Goal: Task Accomplishment & Management: Use online tool/utility

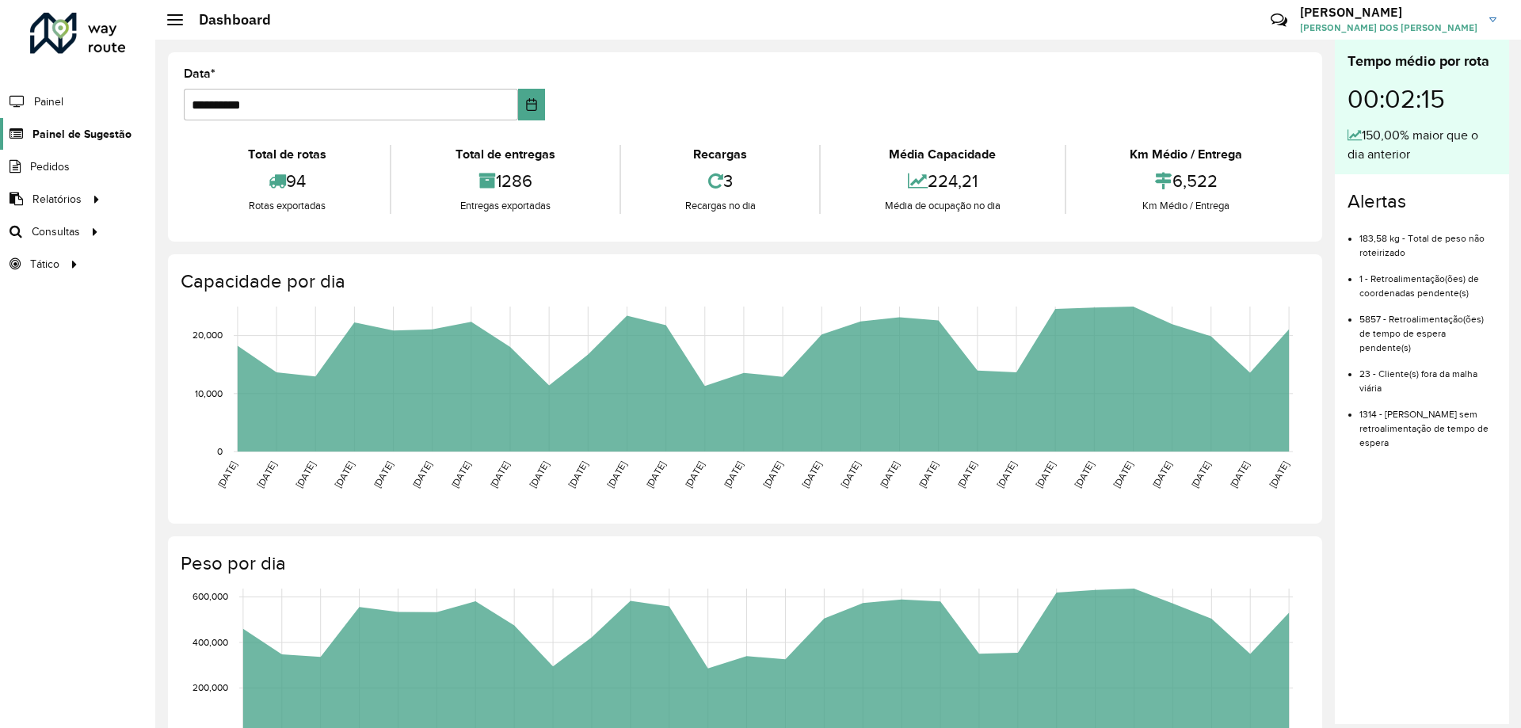
click at [59, 129] on span "Painel de Sugestão" at bounding box center [81, 134] width 99 height 17
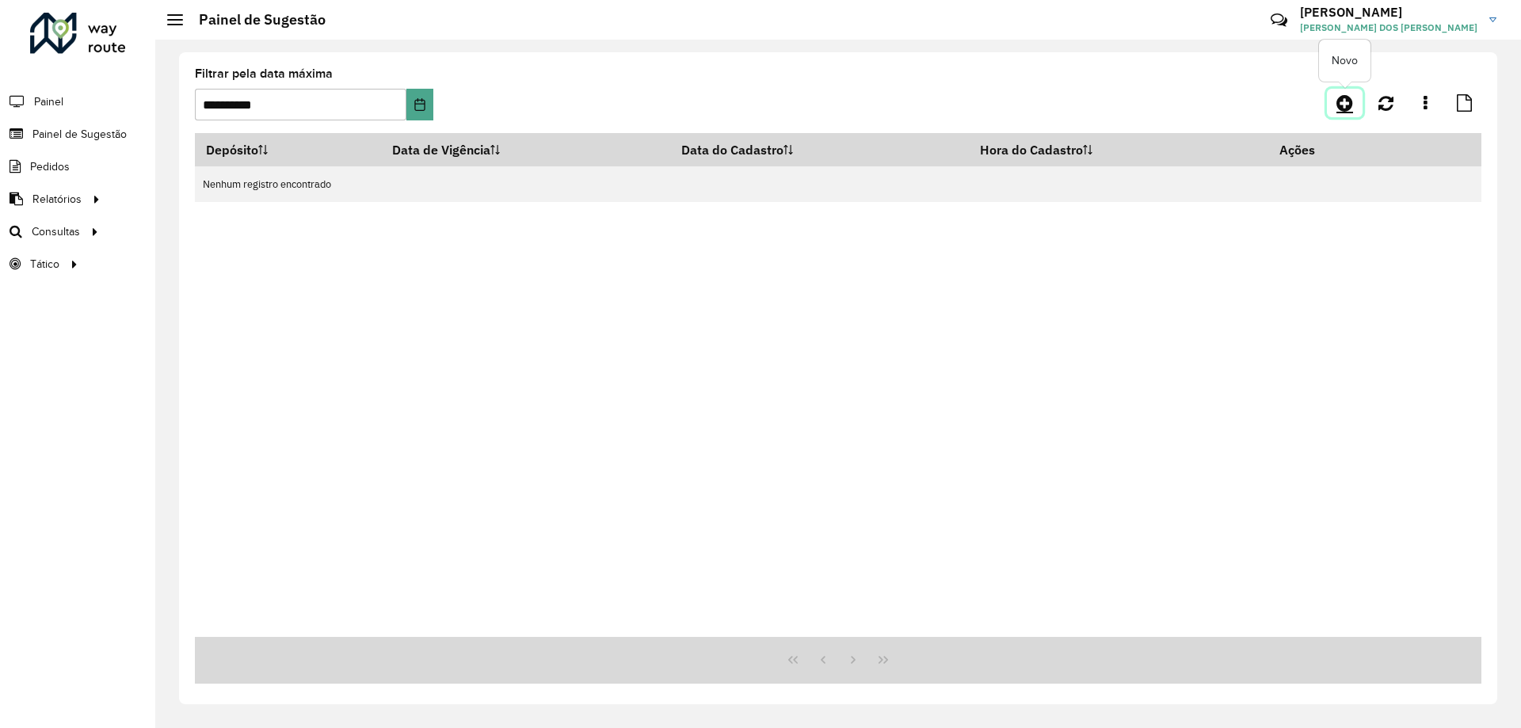
click at [1343, 110] on icon at bounding box center [1344, 102] width 17 height 19
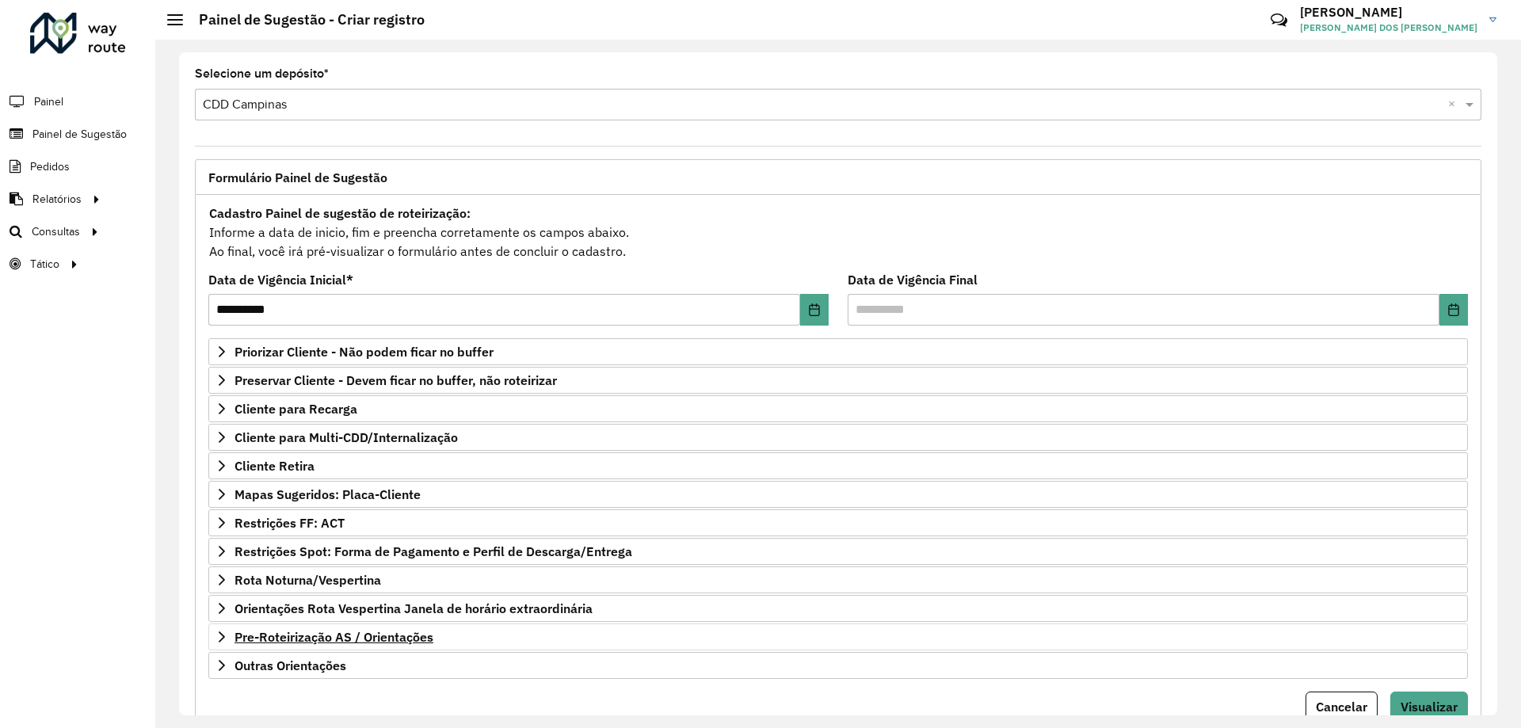
scroll to position [62, 0]
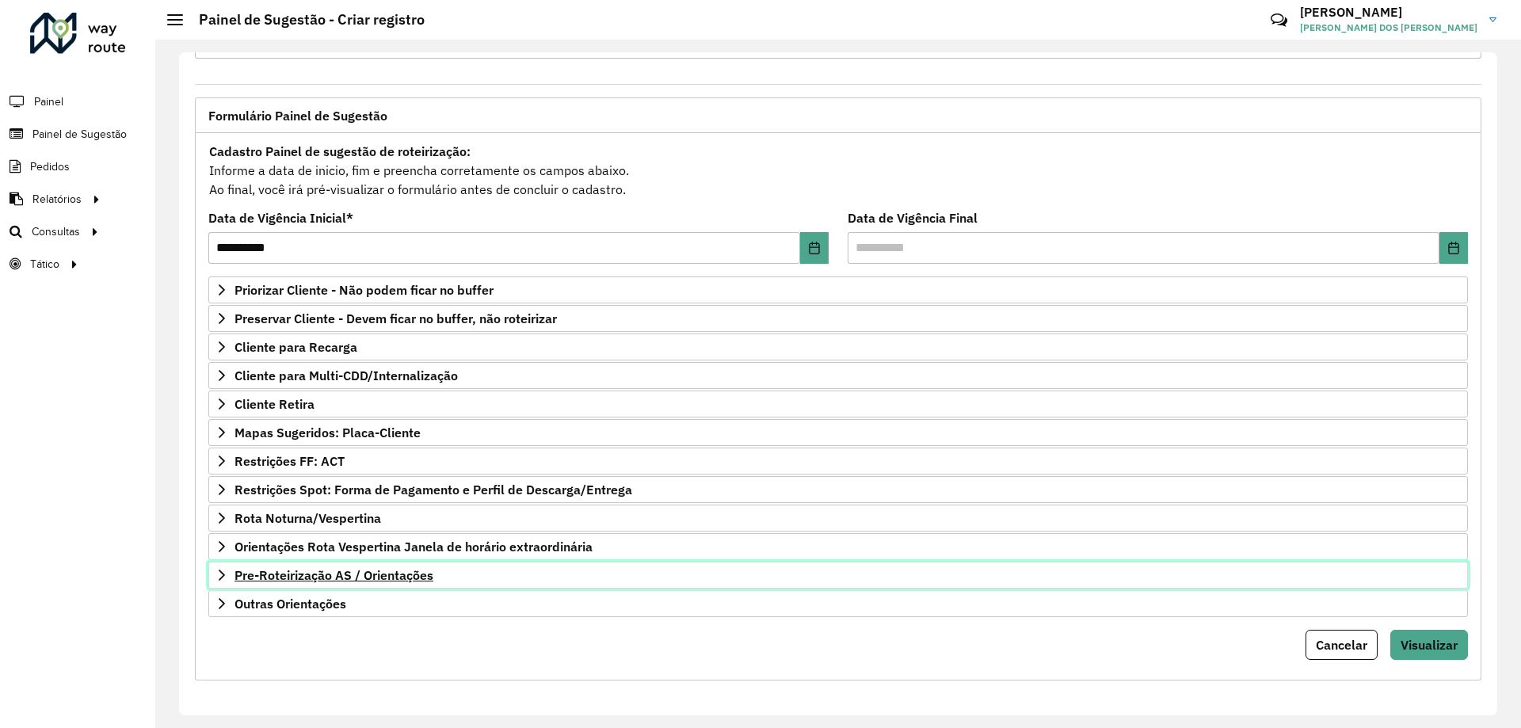
click at [432, 579] on span "Pre-Roteirização AS / Orientações" at bounding box center [333, 575] width 199 height 13
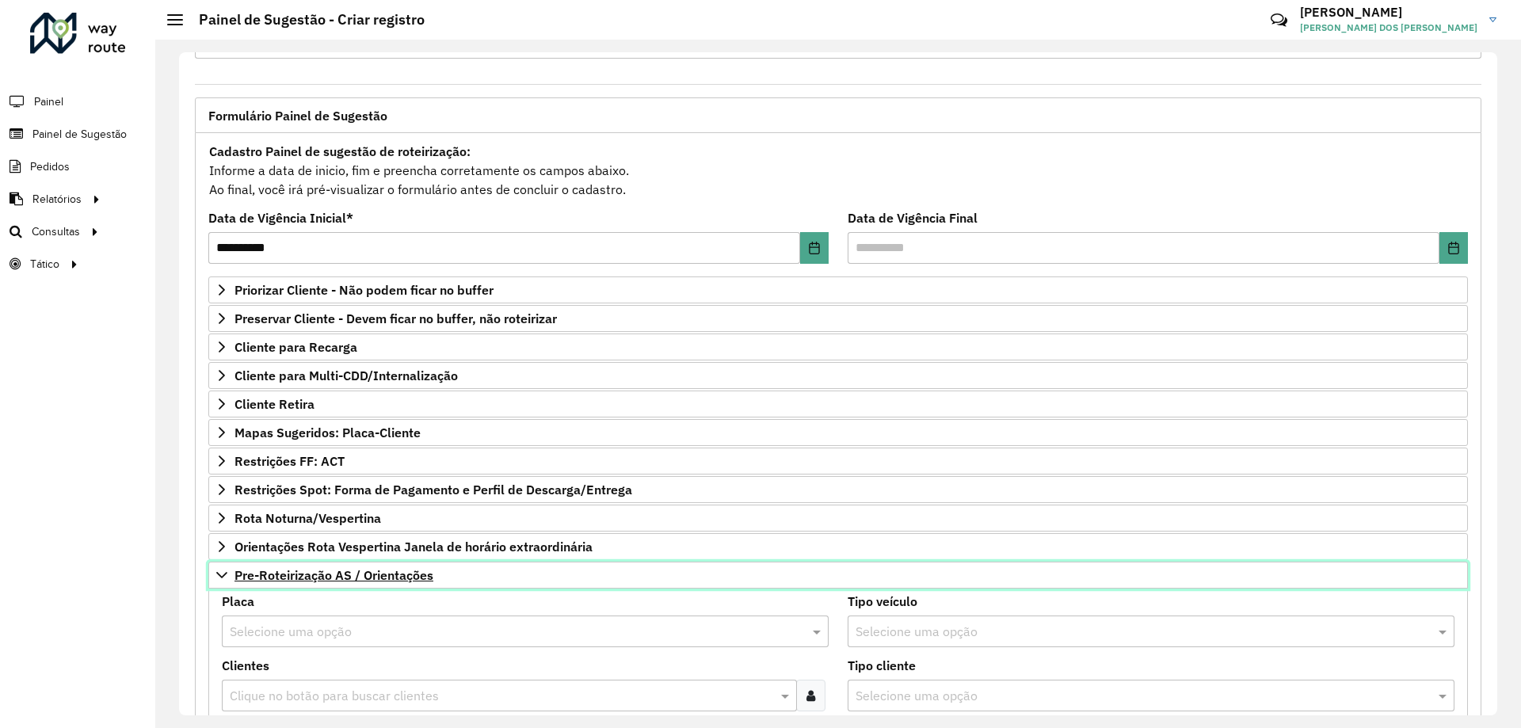
click at [432, 579] on span "Pre-Roteirização AS / Orientações" at bounding box center [333, 575] width 199 height 13
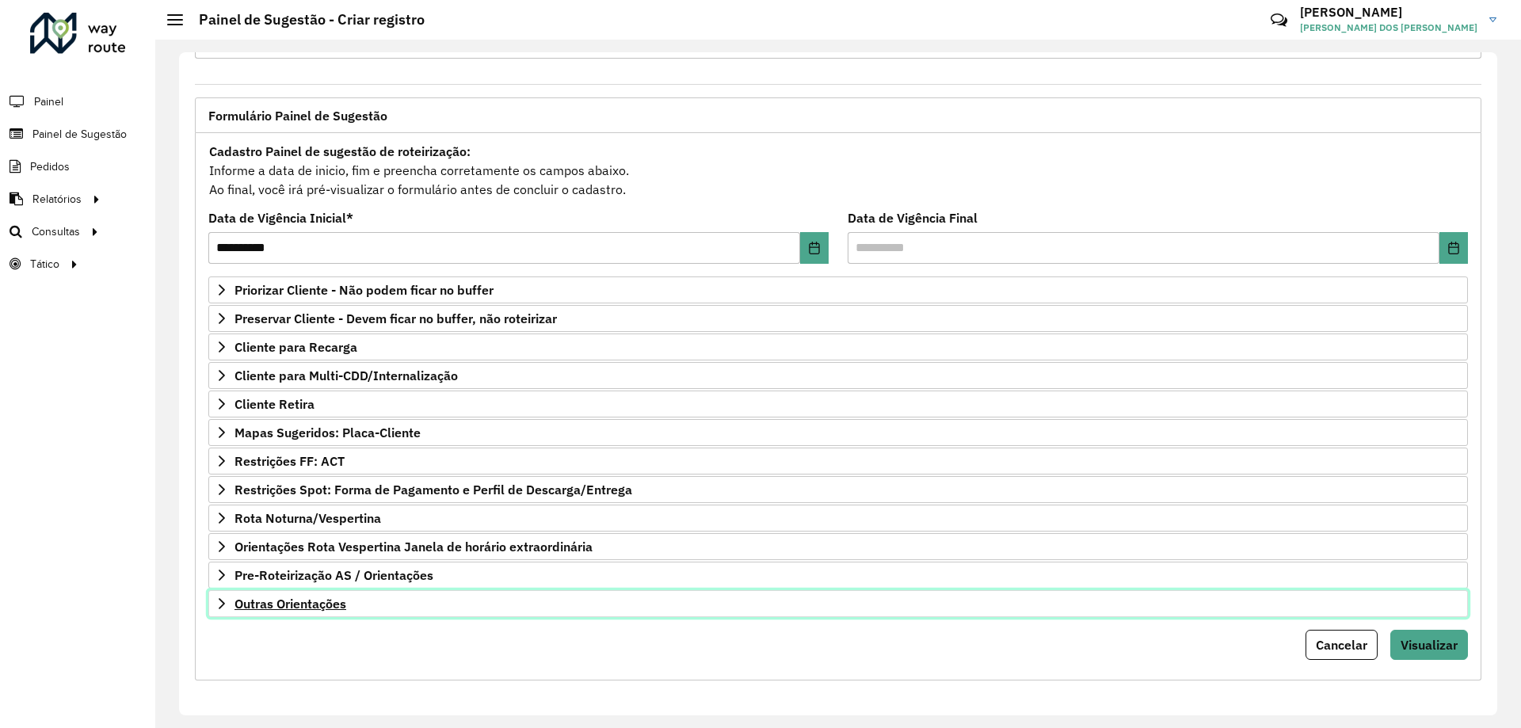
click at [318, 608] on span "Outras Orientações" at bounding box center [290, 603] width 112 height 13
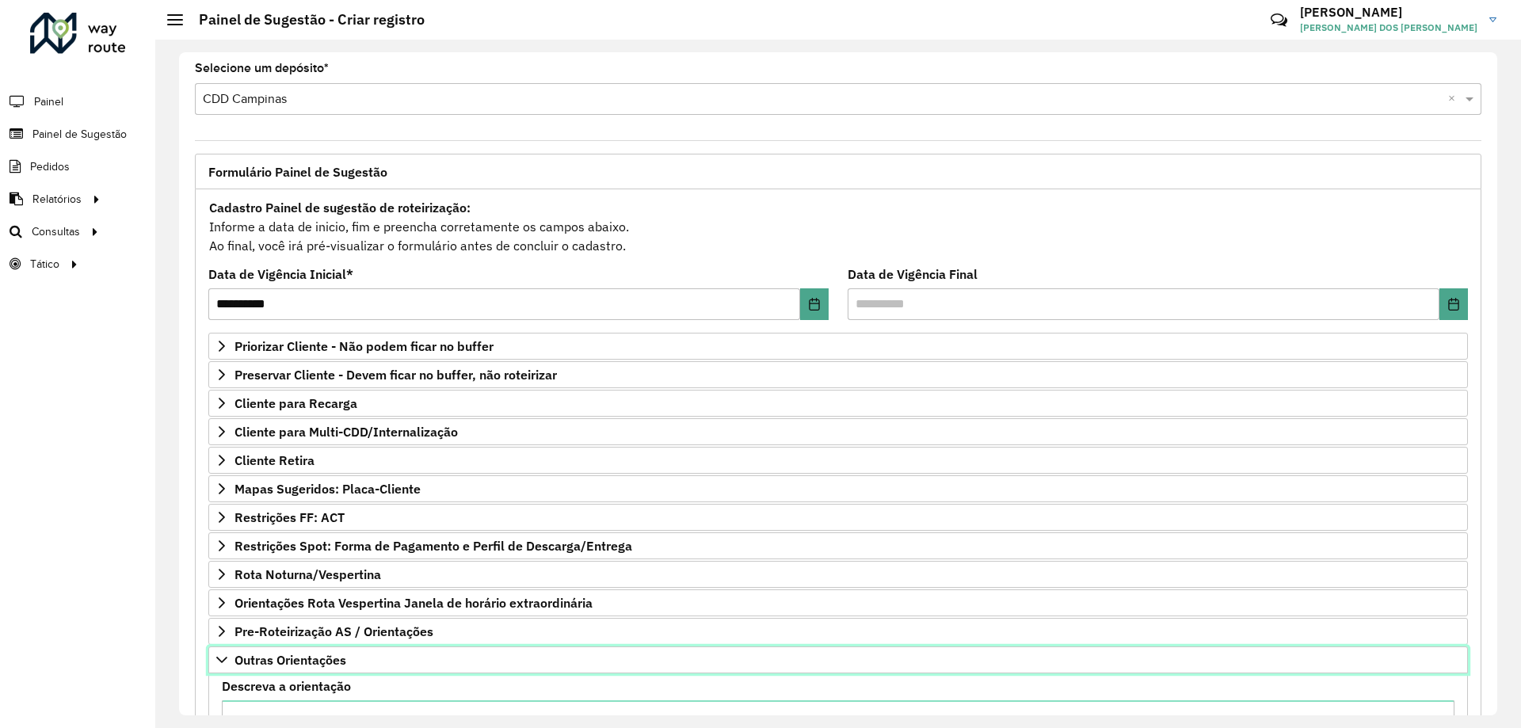
scroll to position [0, 0]
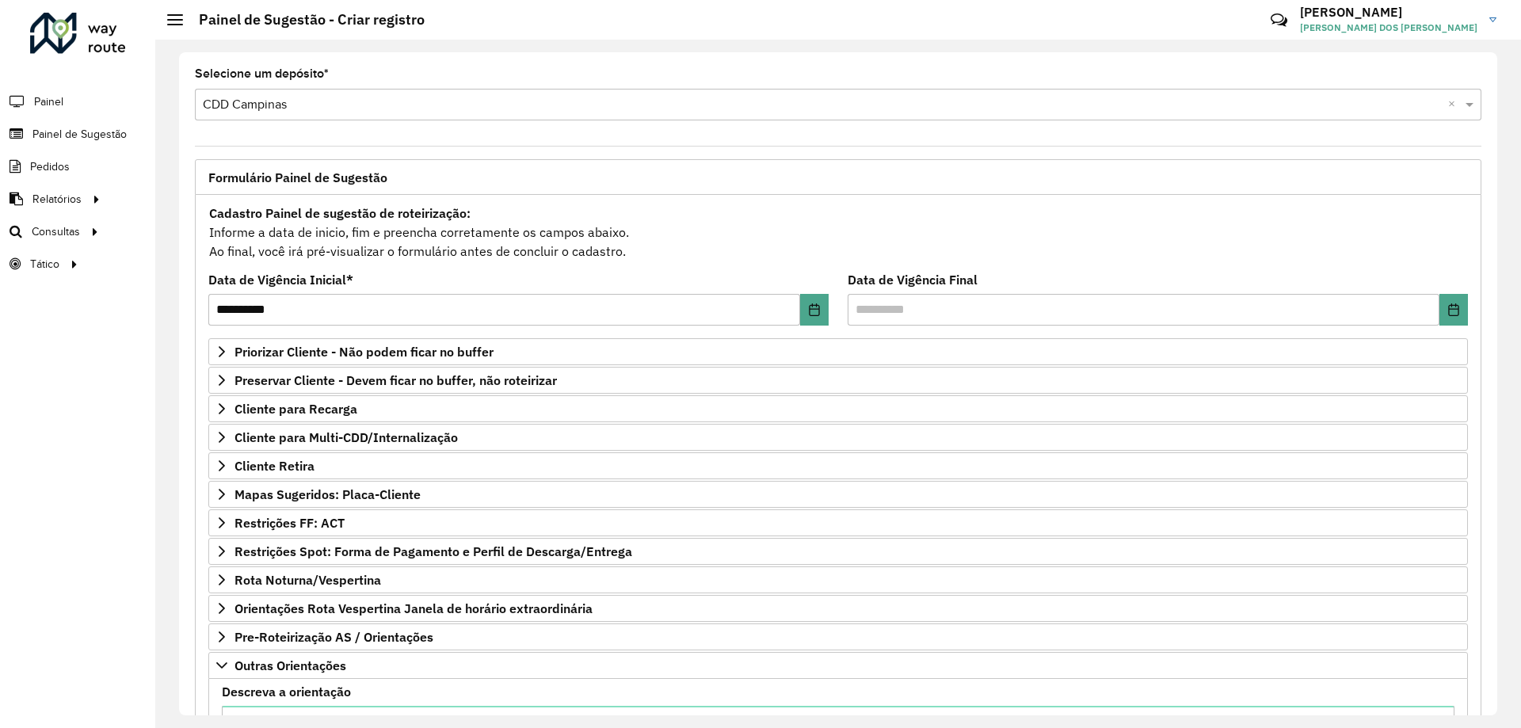
click at [80, 91] on li "Painel" at bounding box center [77, 101] width 155 height 33
click at [79, 96] on li "Painel" at bounding box center [77, 101] width 155 height 33
click at [45, 97] on span "Painel" at bounding box center [50, 101] width 32 height 17
click at [181, 229] on span "Roteirização" at bounding box center [212, 231] width 64 height 17
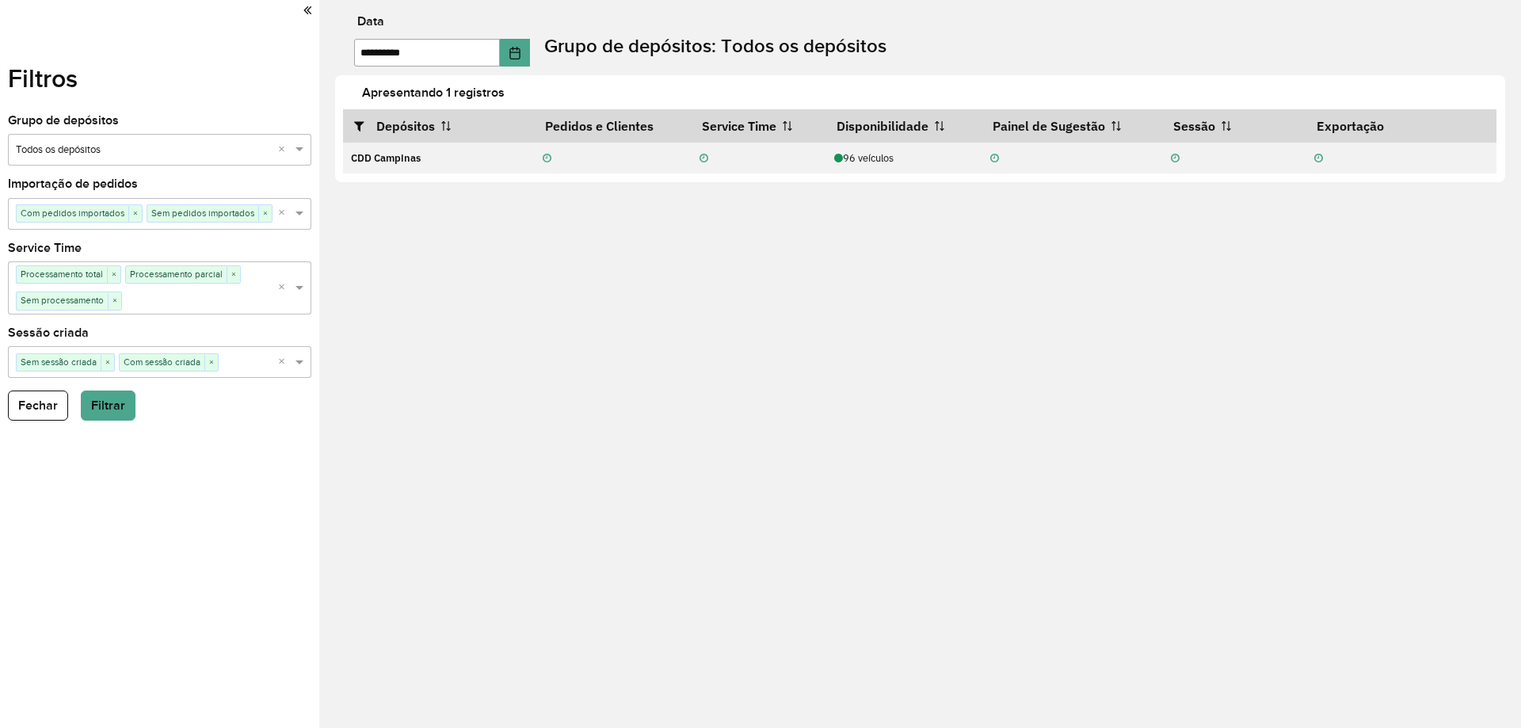
click at [310, 8] on icon at bounding box center [307, 10] width 8 height 14
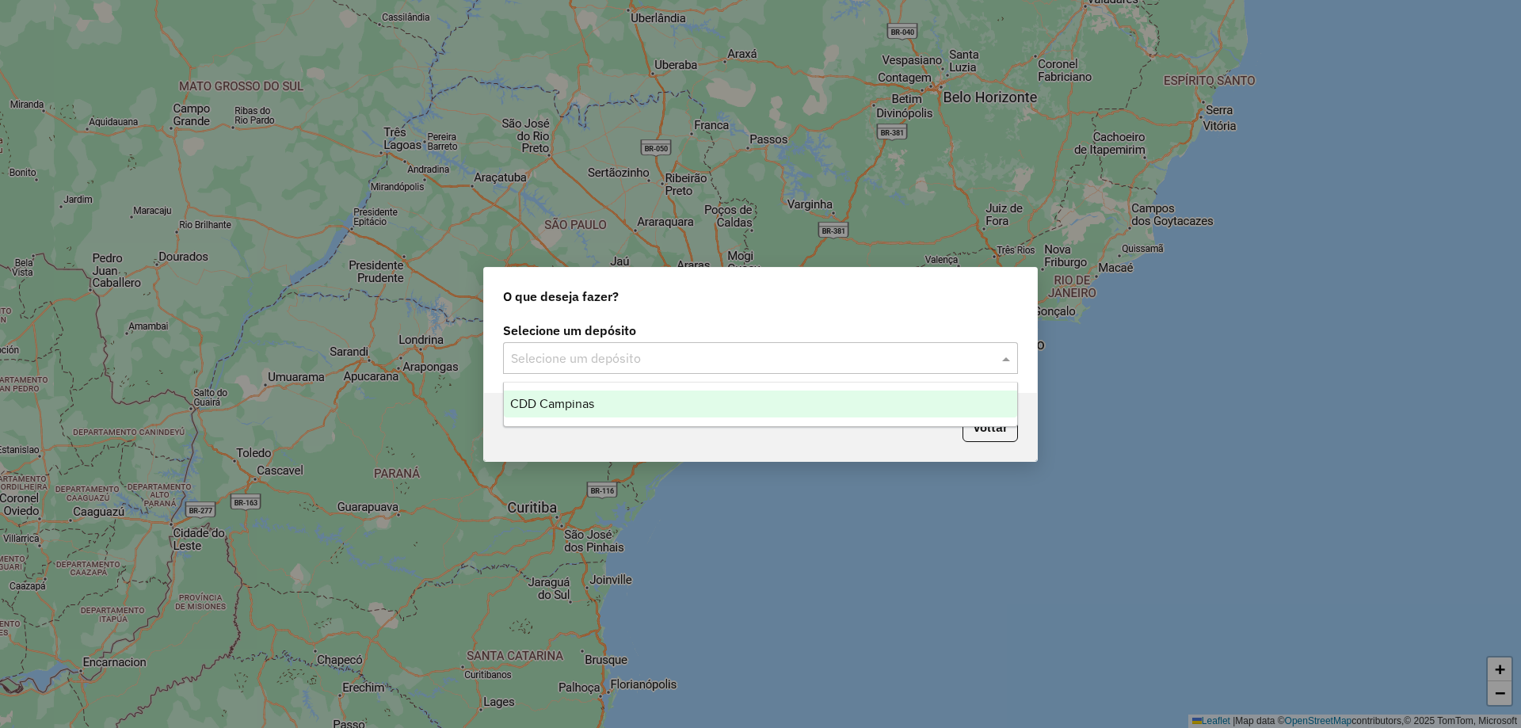
click at [672, 344] on div "Selecione um depósito" at bounding box center [760, 358] width 515 height 32
click at [639, 404] on div "CDD Campinas" at bounding box center [760, 403] width 513 height 27
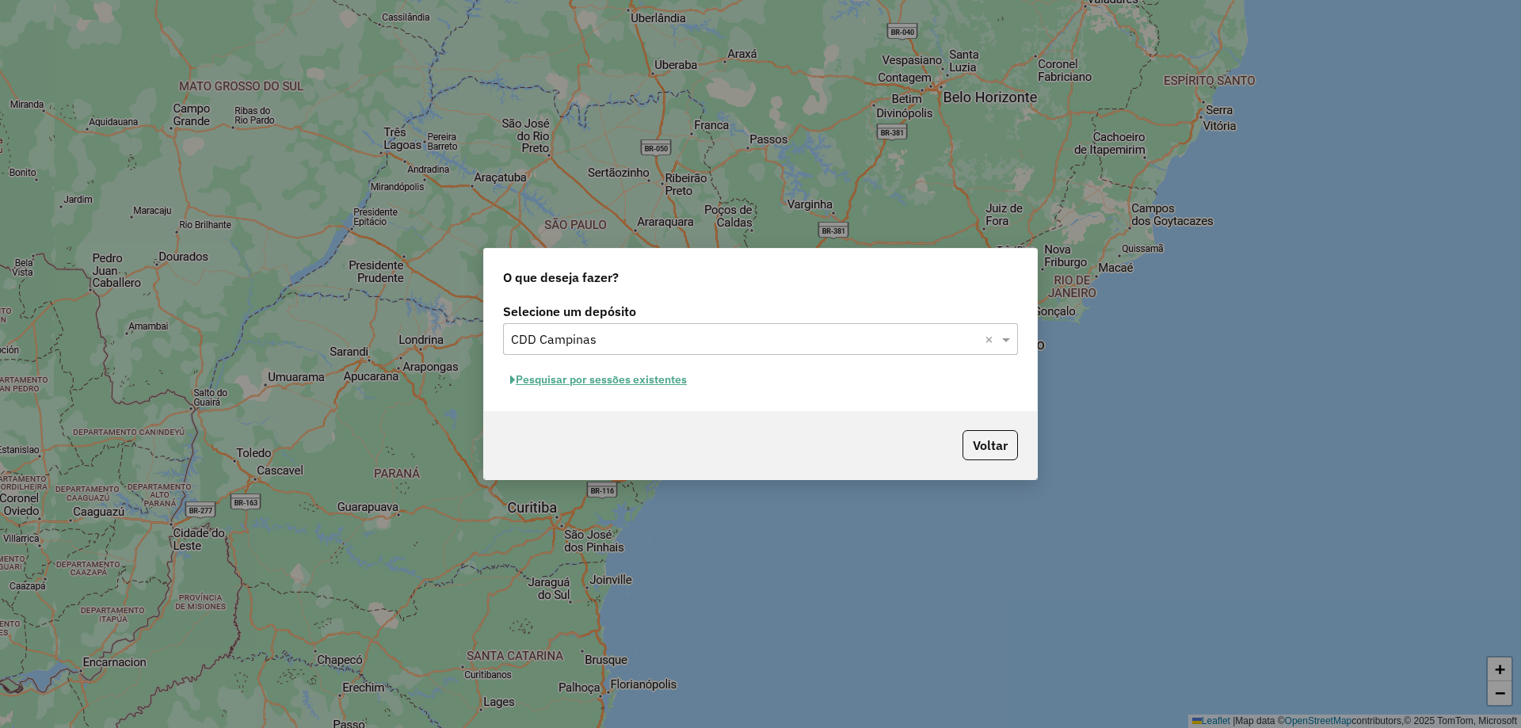
click at [653, 379] on button "Pesquisar por sessões existentes" at bounding box center [598, 380] width 191 height 25
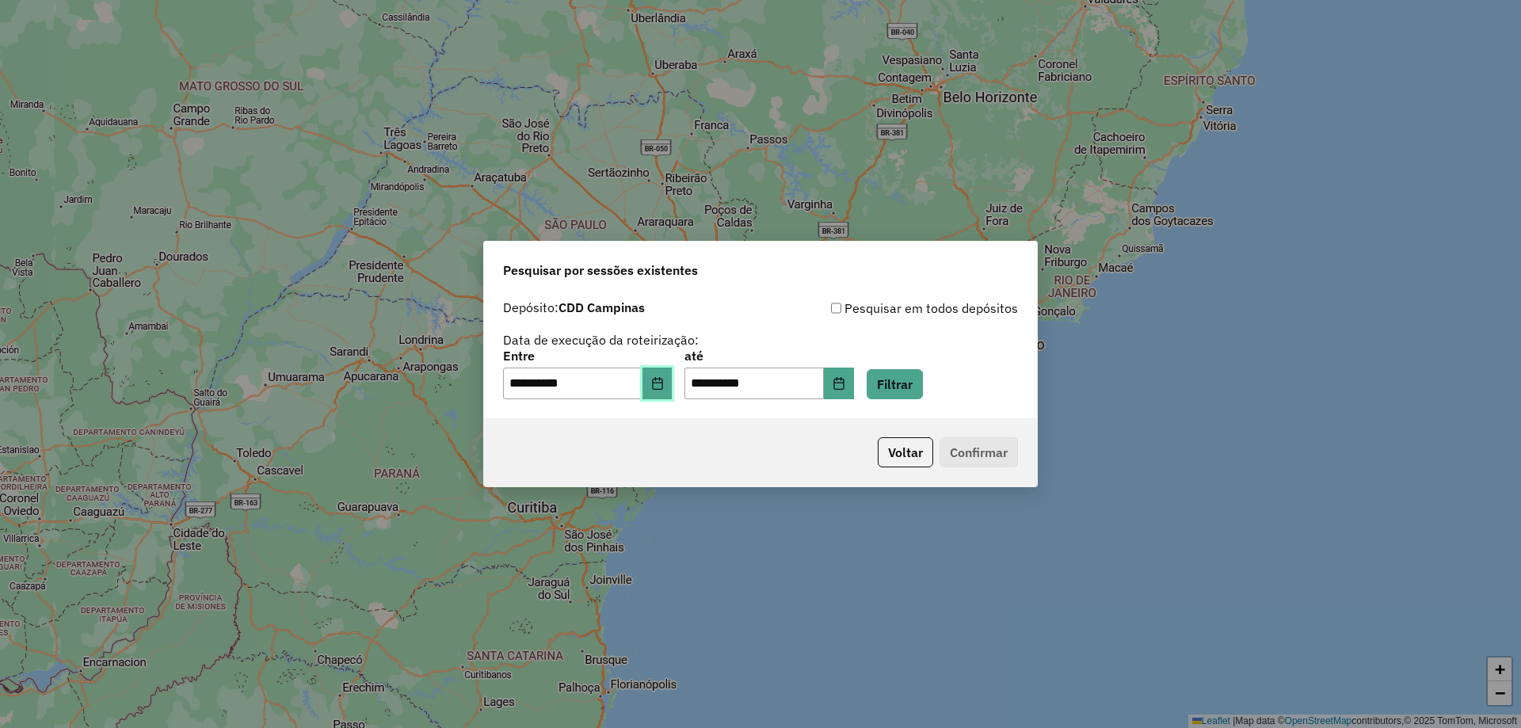
click at [659, 379] on button "Choose Date" at bounding box center [657, 384] width 30 height 32
click at [923, 391] on button "Filtrar" at bounding box center [895, 384] width 56 height 30
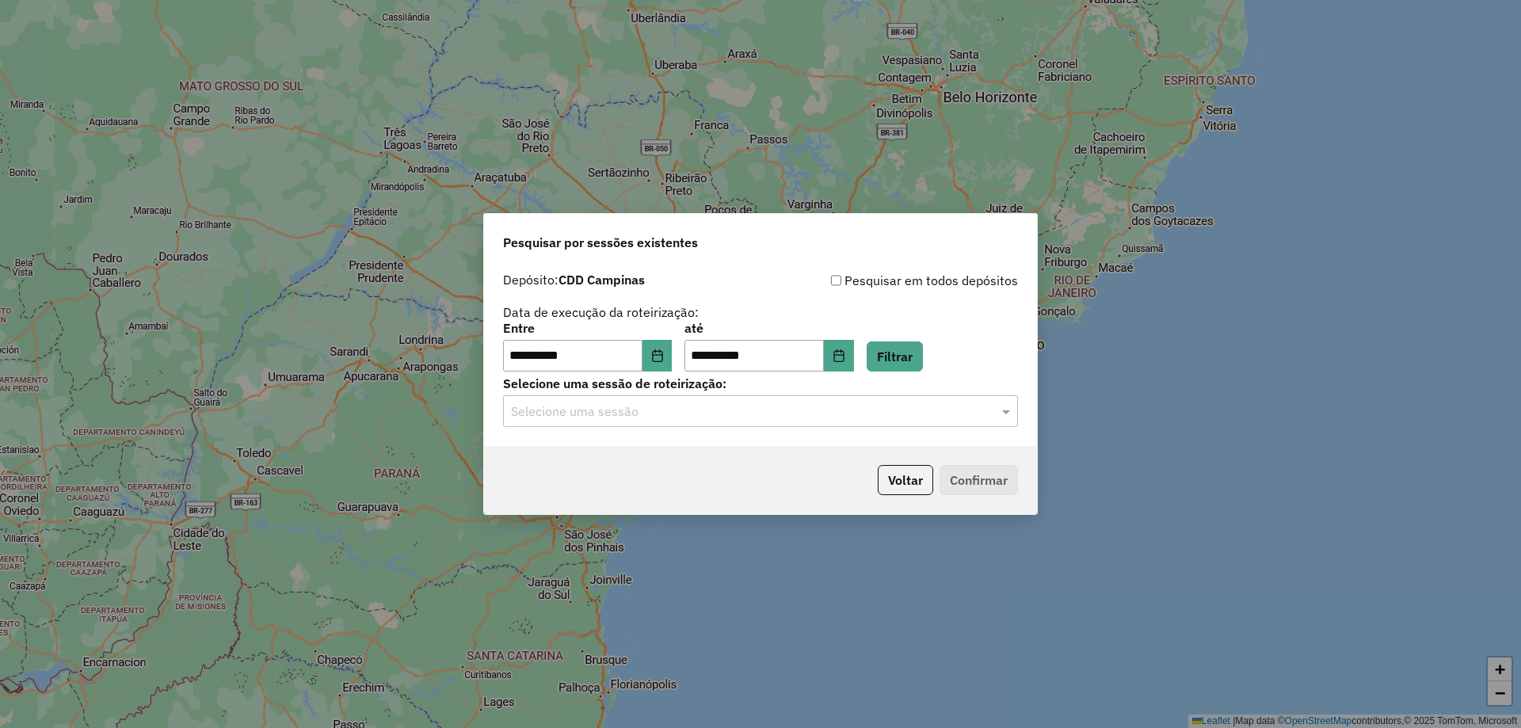
click at [603, 411] on input "text" at bounding box center [744, 411] width 467 height 19
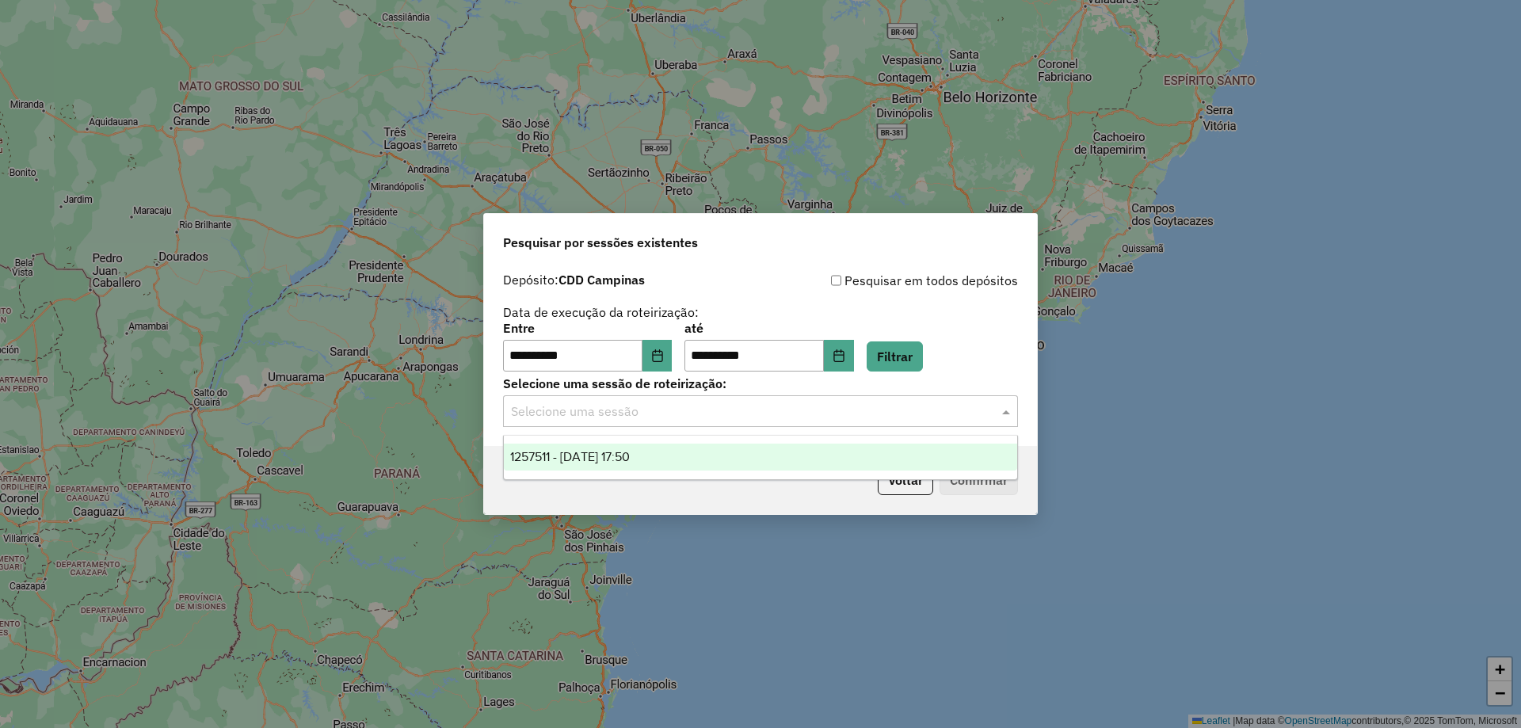
click at [610, 460] on span "1257511 - 02/09/2025 17:50" at bounding box center [570, 456] width 120 height 13
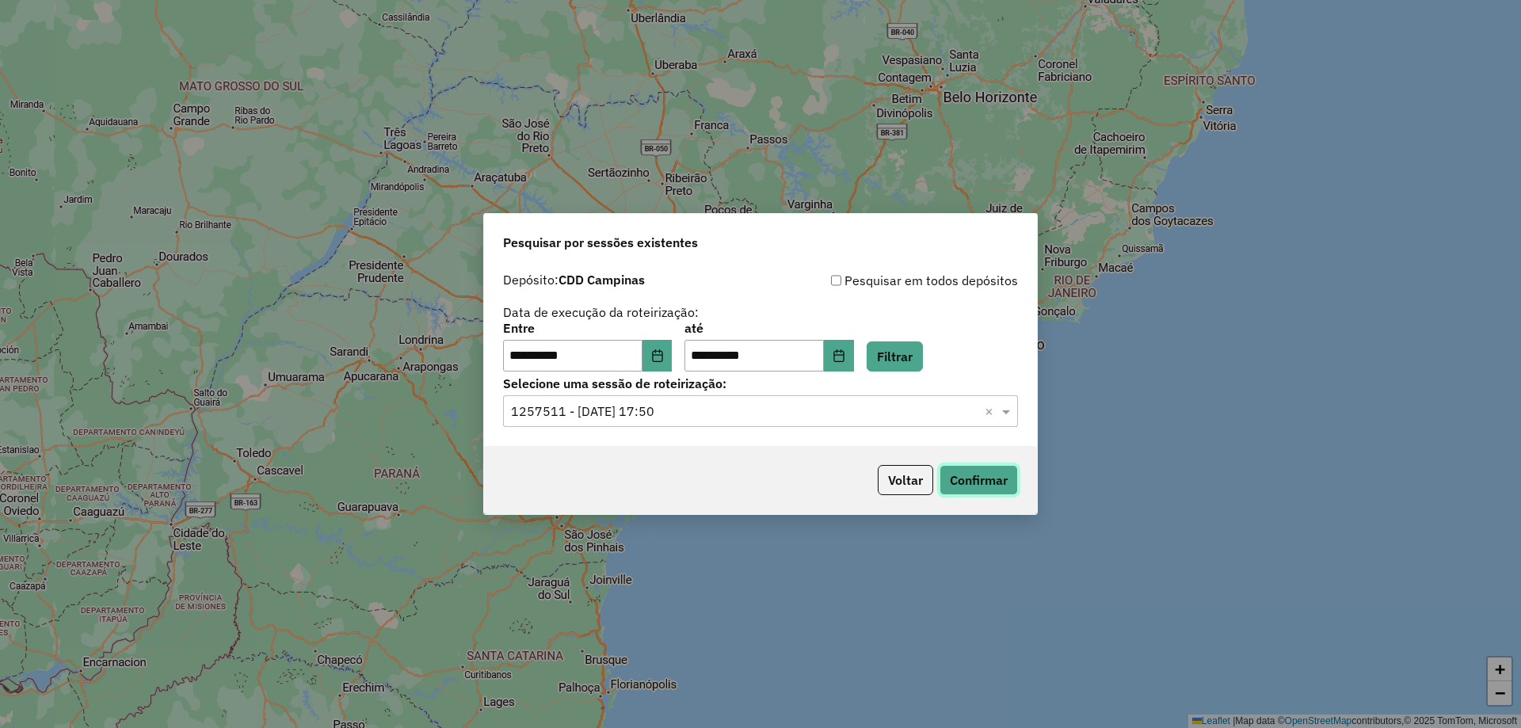
click at [969, 468] on button "Confirmar" at bounding box center [978, 480] width 78 height 30
click at [918, 344] on button "Filtrar" at bounding box center [895, 356] width 56 height 30
click at [957, 486] on button "Confirmar" at bounding box center [978, 480] width 78 height 30
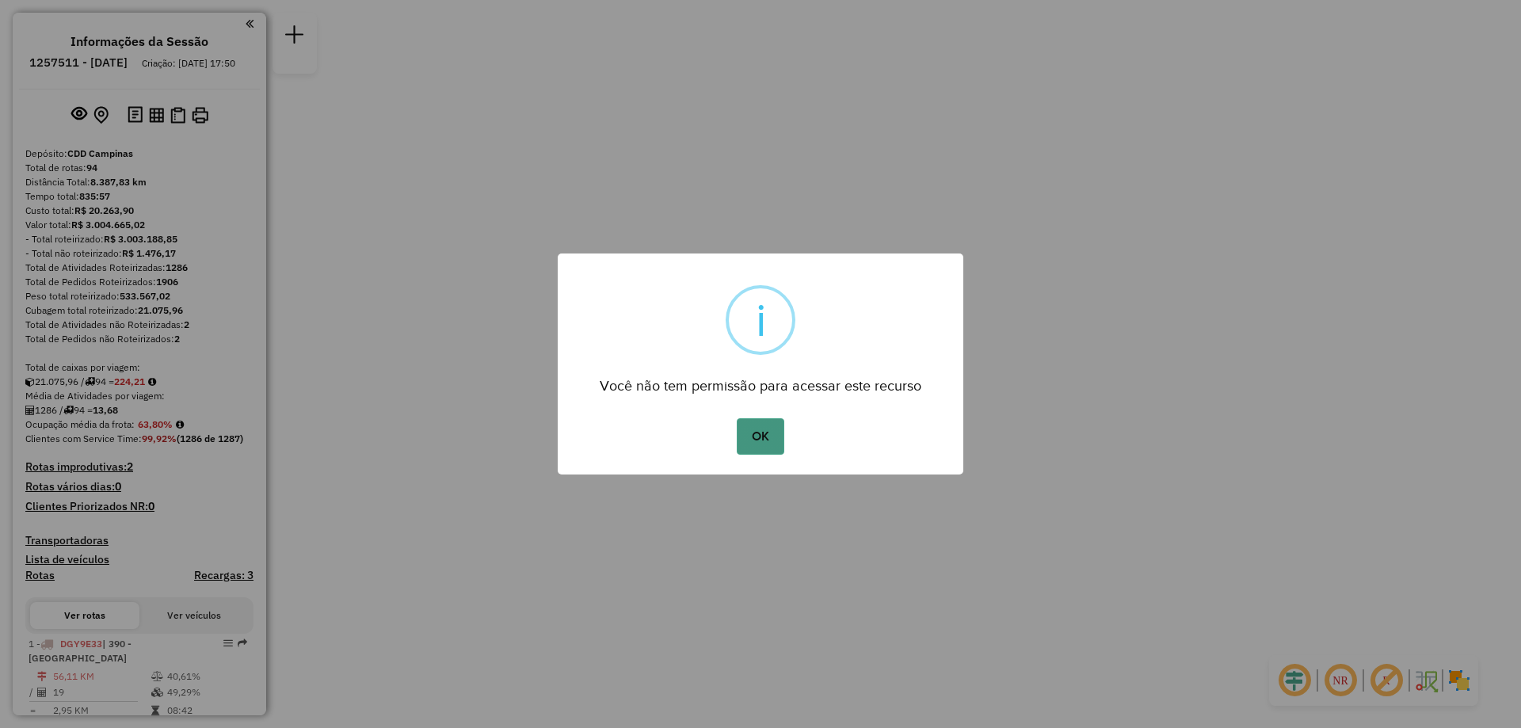
click at [767, 437] on button "OK" at bounding box center [760, 436] width 47 height 36
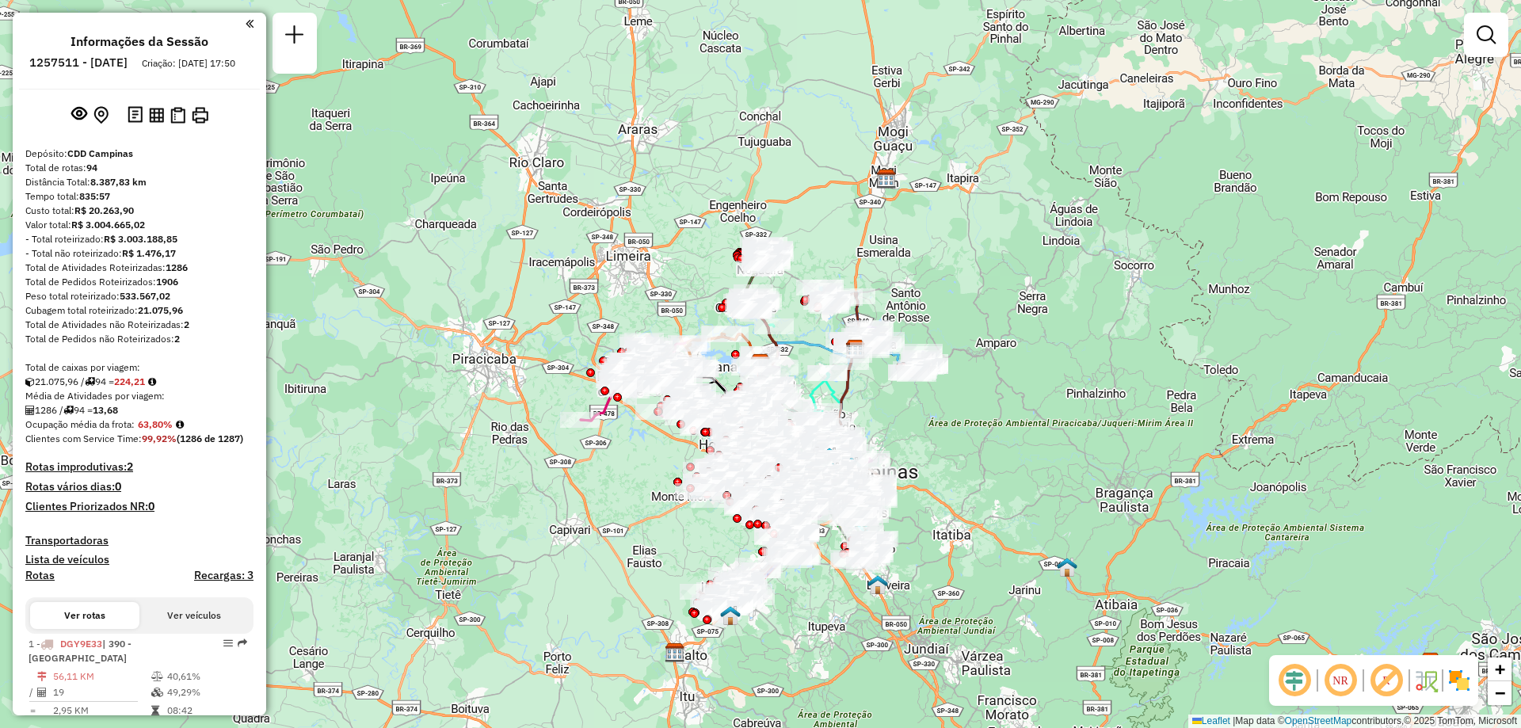
scroll to position [961, 0]
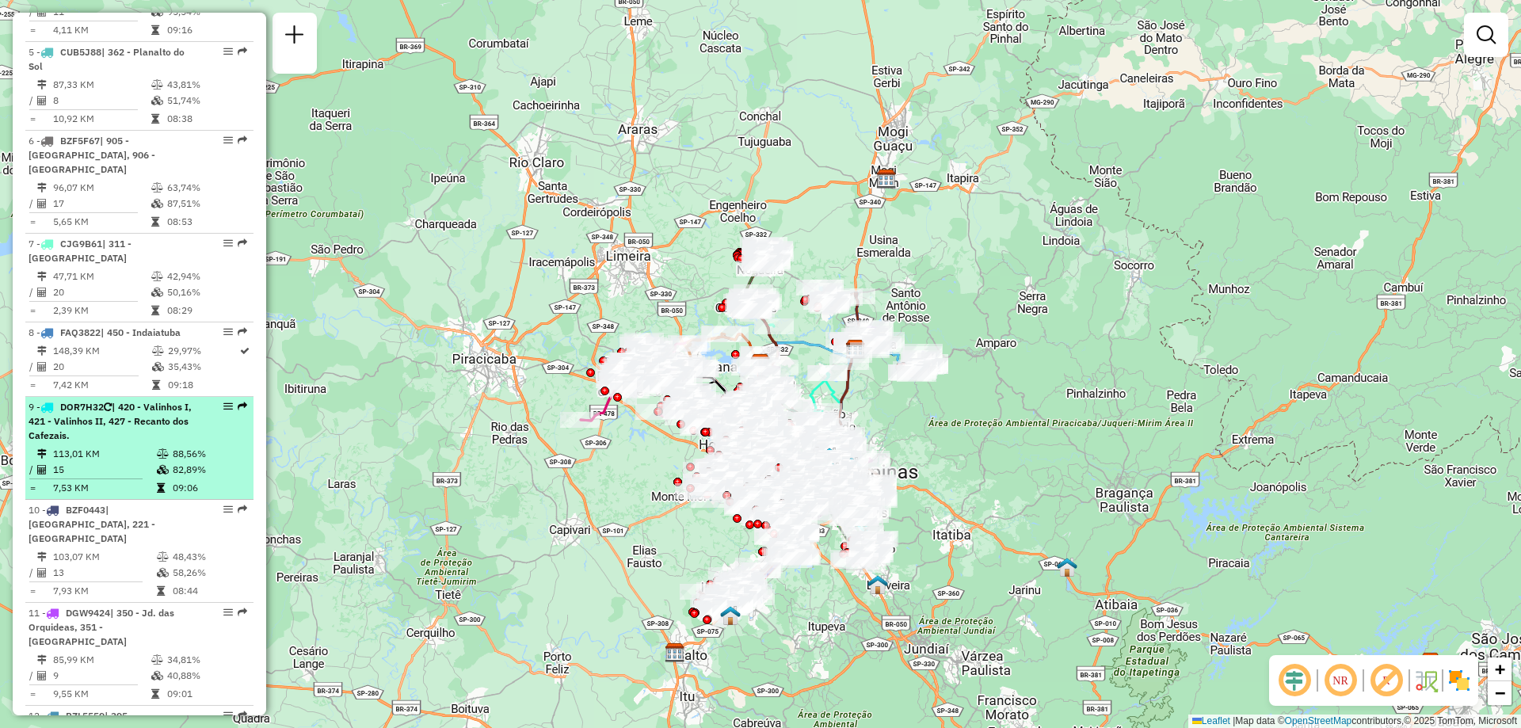
click at [223, 402] on em at bounding box center [228, 407] width 10 height 10
select select "**********"
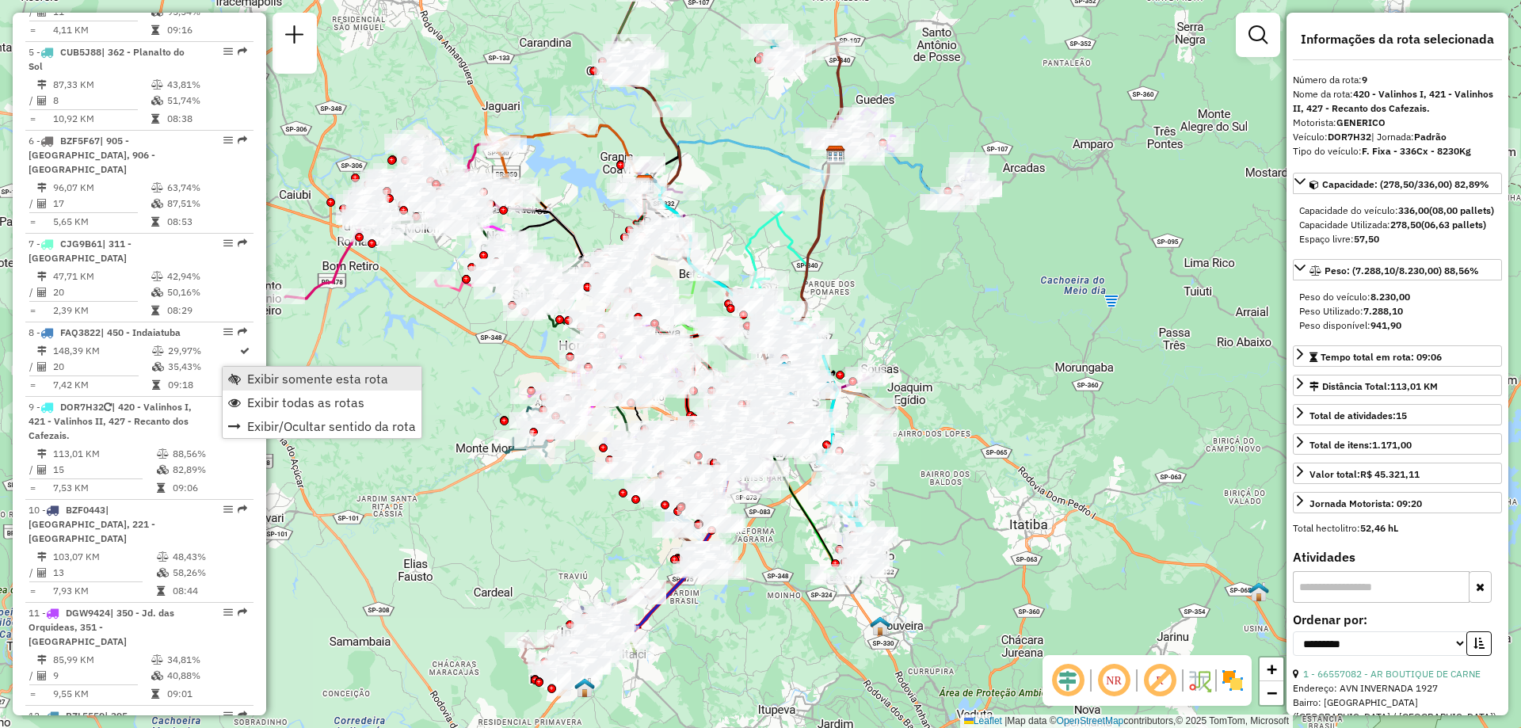
click at [242, 371] on link "Exibir somente esta rota" at bounding box center [322, 379] width 199 height 24
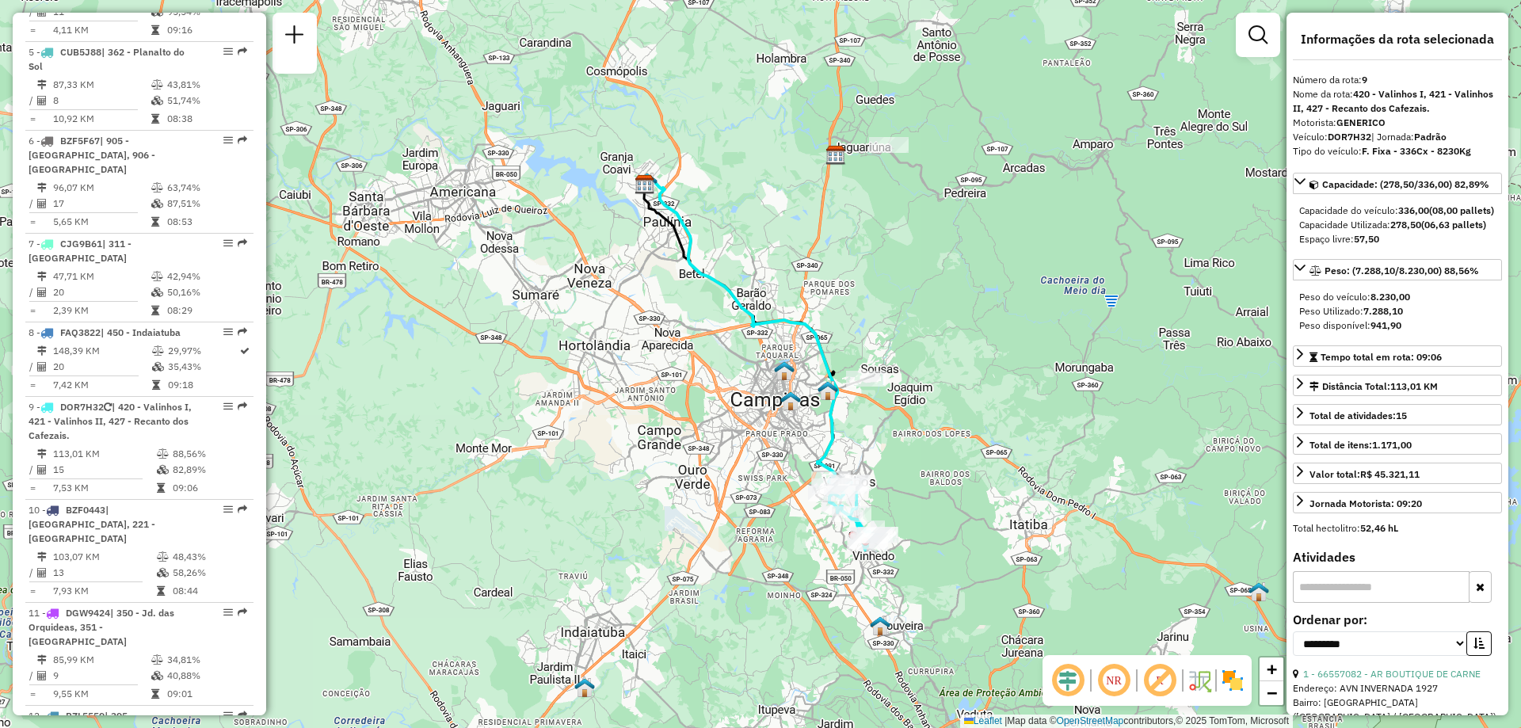
click at [1245, 682] on div "NR R" at bounding box center [1146, 680] width 209 height 51
click at [1228, 676] on img at bounding box center [1232, 680] width 25 height 25
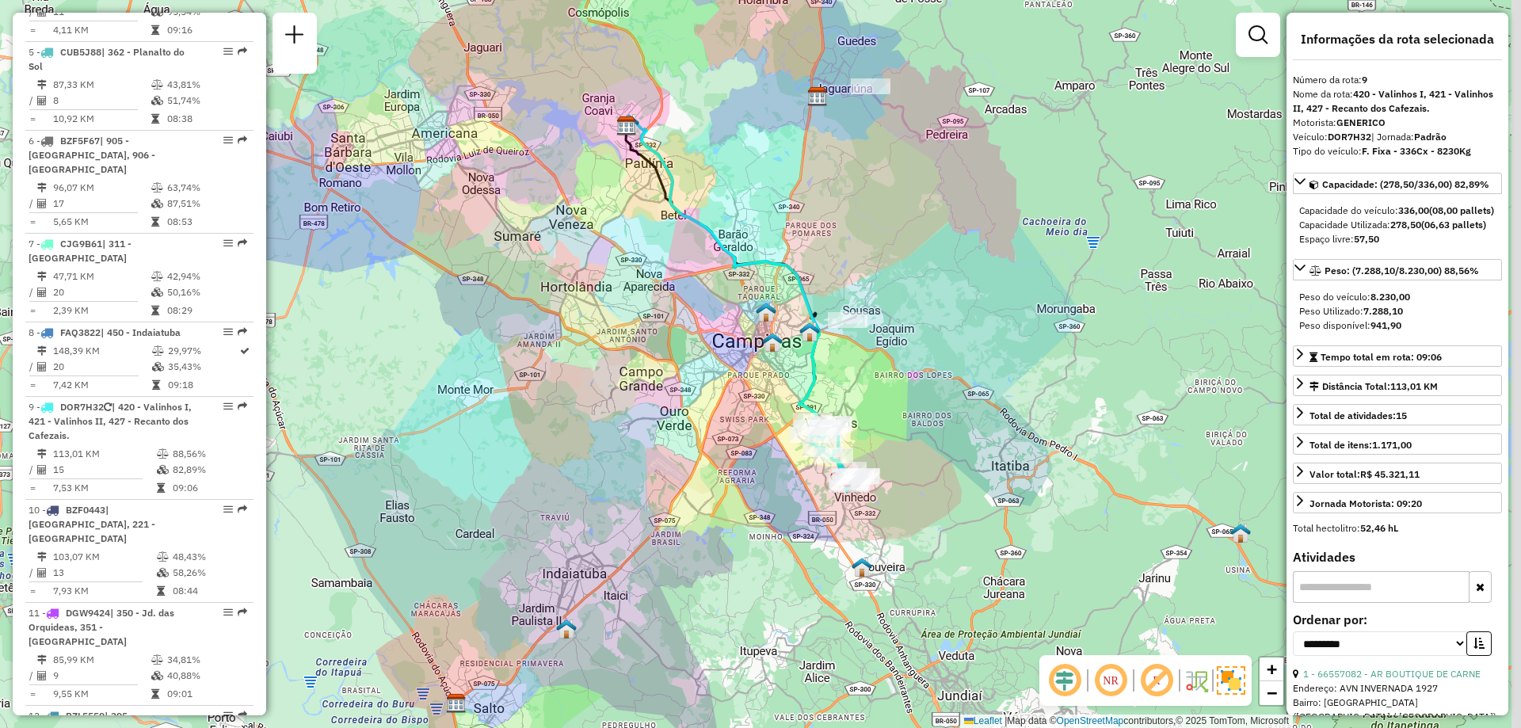
drag, startPoint x: 969, startPoint y: 497, endPoint x: 950, endPoint y: 429, distance: 70.7
click at [950, 429] on div "Janela de atendimento Grade de atendimento Capacidade Transportadoras Veículos …" at bounding box center [760, 364] width 1521 height 728
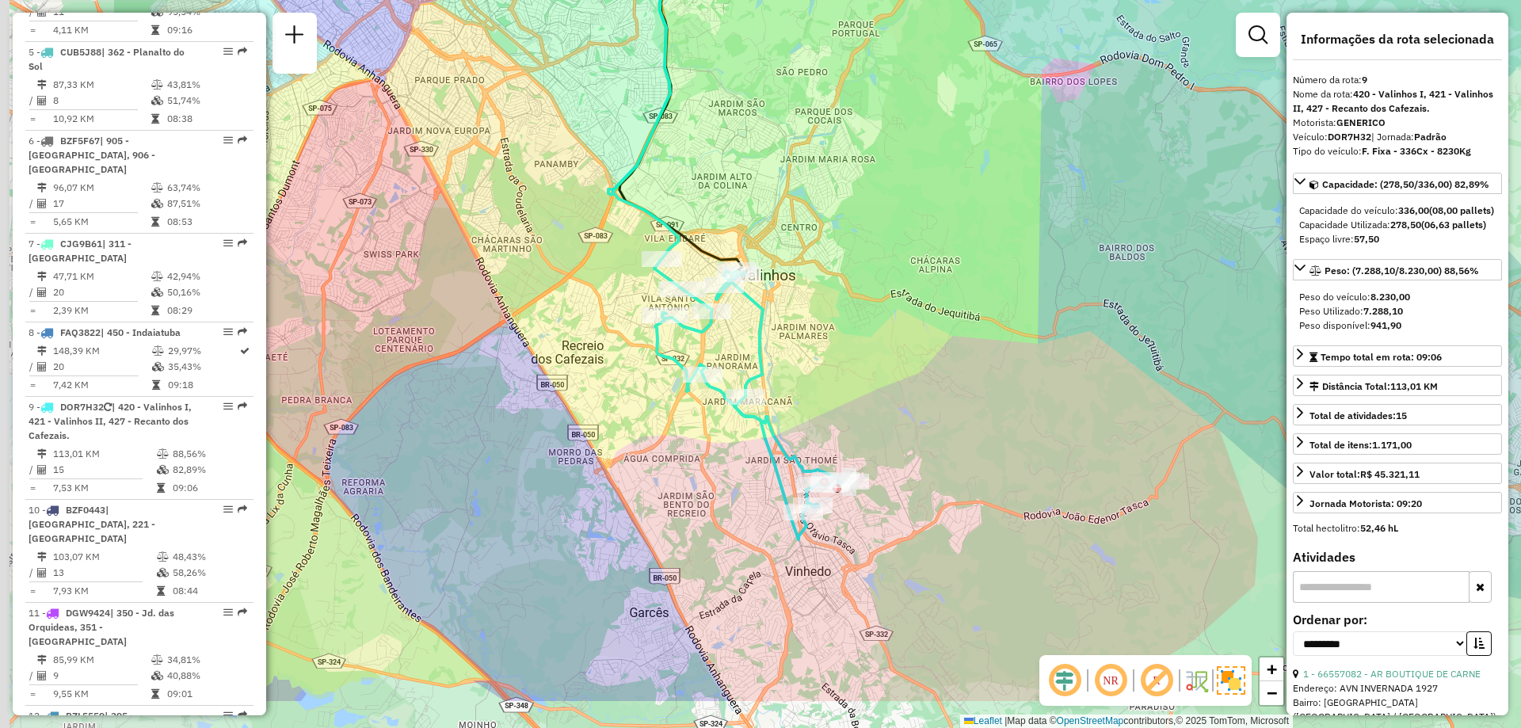
drag, startPoint x: 739, startPoint y: 463, endPoint x: 1017, endPoint y: 359, distance: 296.7
click at [1016, 359] on div "Janela de atendimento Grade de atendimento Capacidade Transportadoras Veículos …" at bounding box center [760, 364] width 1521 height 728
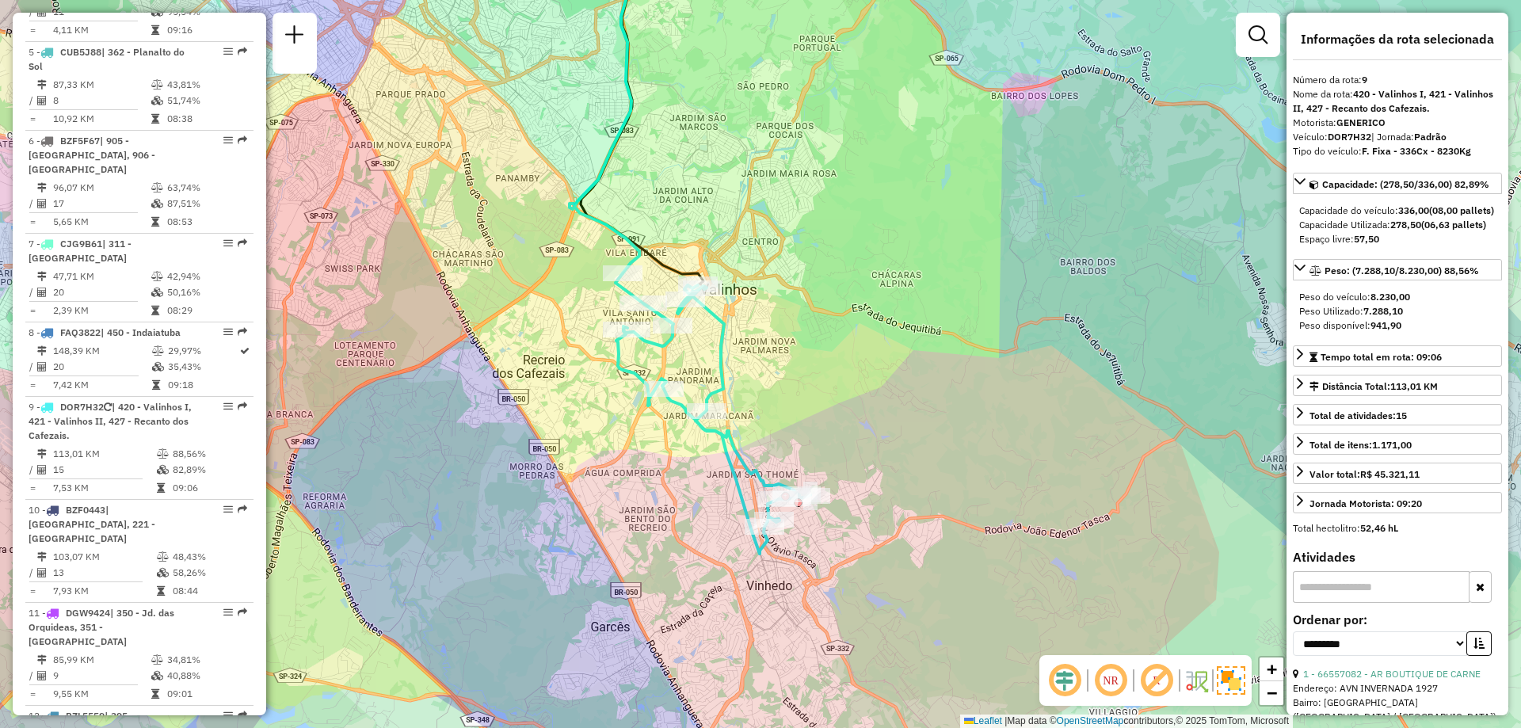
drag, startPoint x: 803, startPoint y: 377, endPoint x: 856, endPoint y: 390, distance: 54.6
click at [856, 390] on div "Janela de atendimento Grade de atendimento Capacidade Transportadoras Veículos …" at bounding box center [760, 364] width 1521 height 728
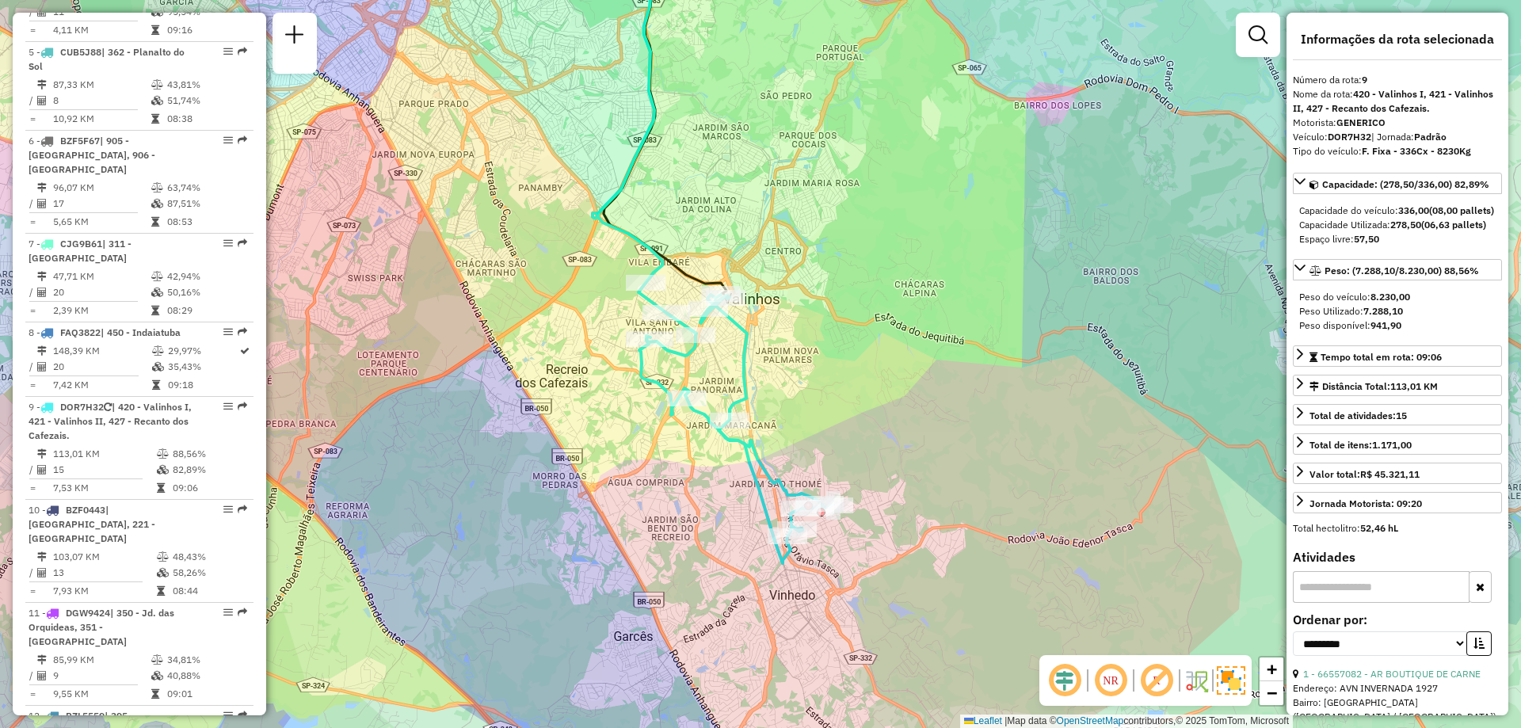
drag, startPoint x: 936, startPoint y: 433, endPoint x: 957, endPoint y: 442, distance: 22.4
click at [957, 442] on div "Janela de atendimento Grade de atendimento Capacidade Transportadoras Veículos …" at bounding box center [760, 364] width 1521 height 728
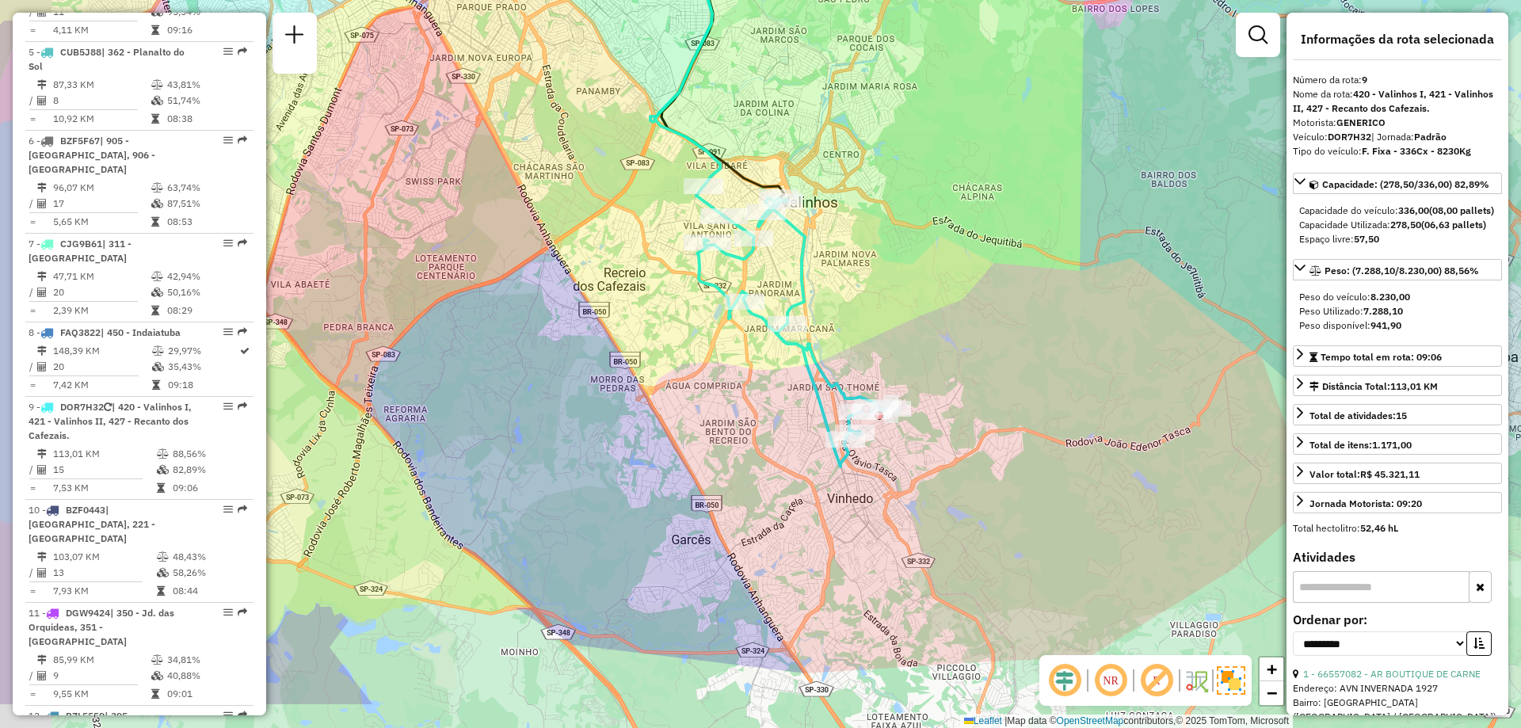
drag, startPoint x: 916, startPoint y: 332, endPoint x: 970, endPoint y: 236, distance: 110.3
click at [970, 236] on div "Janela de atendimento Grade de atendimento Capacidade Transportadoras Veículos …" at bounding box center [760, 364] width 1521 height 728
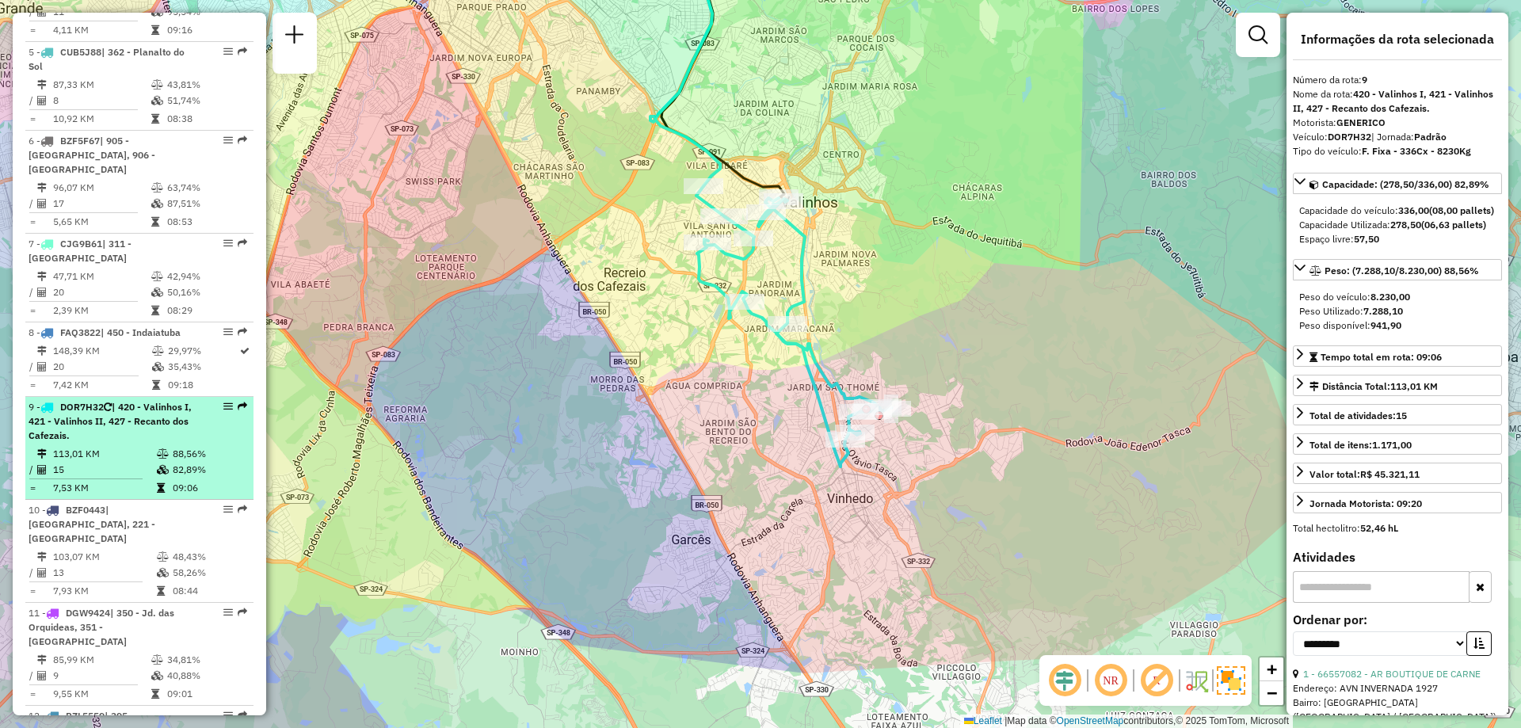
click at [226, 402] on em at bounding box center [228, 407] width 10 height 10
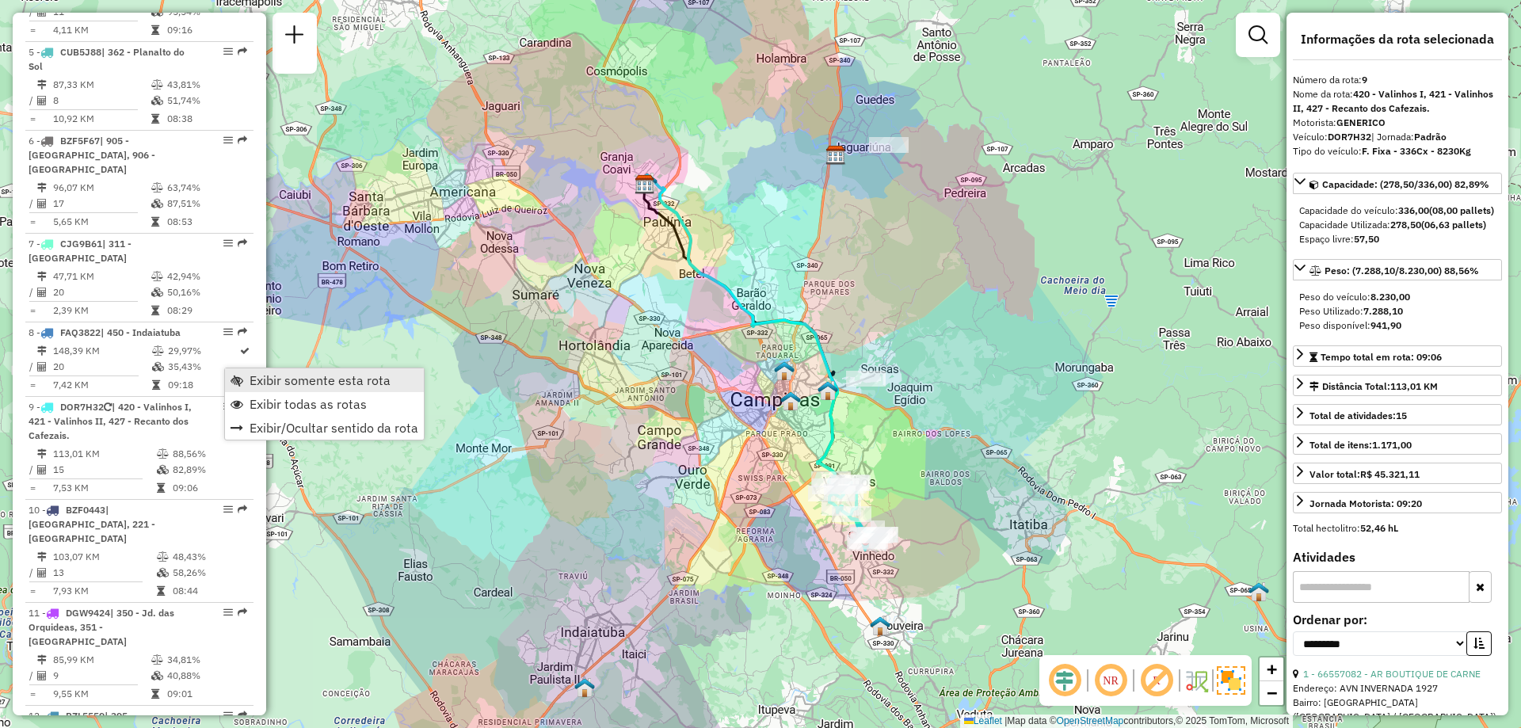
click at [240, 381] on span "Exibir somente esta rota" at bounding box center [236, 380] width 13 height 13
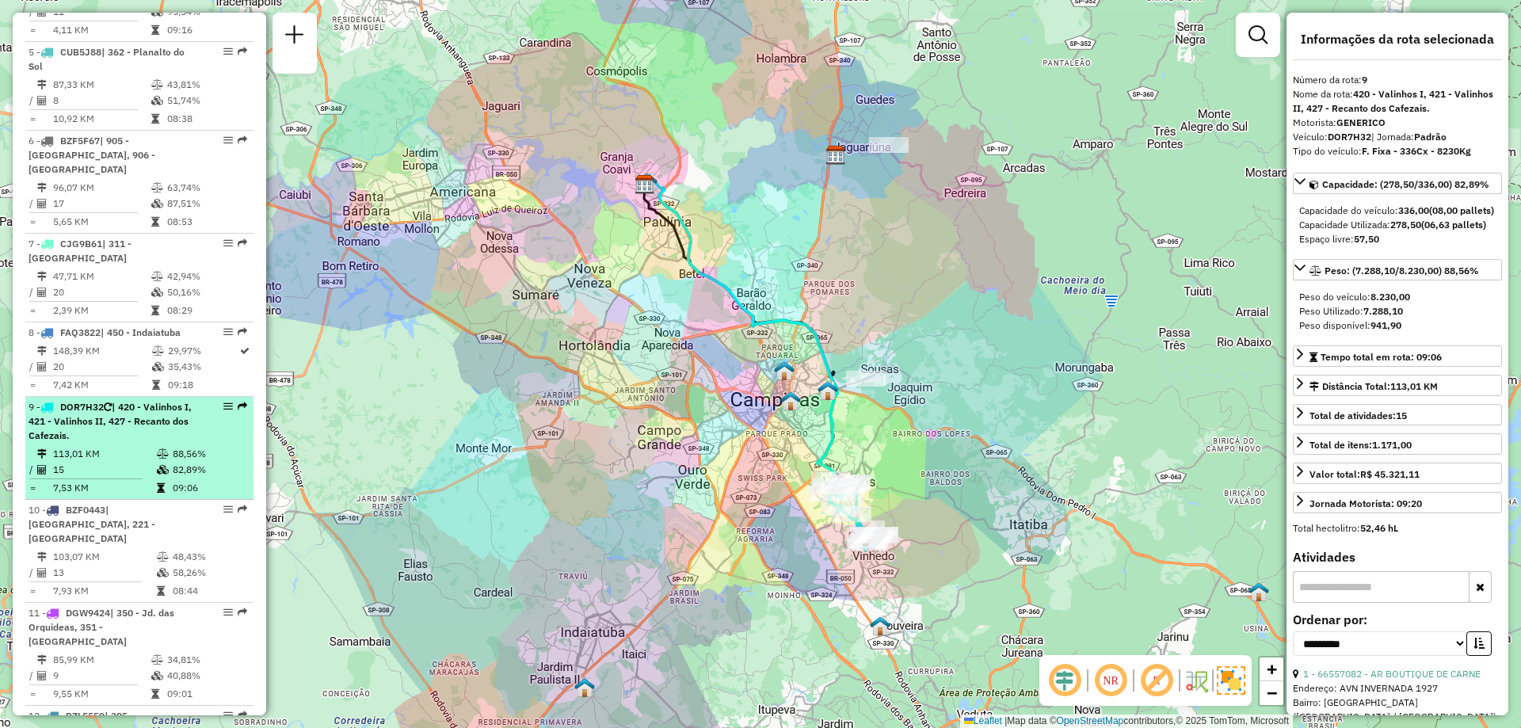
click at [223, 402] on em at bounding box center [228, 407] width 10 height 10
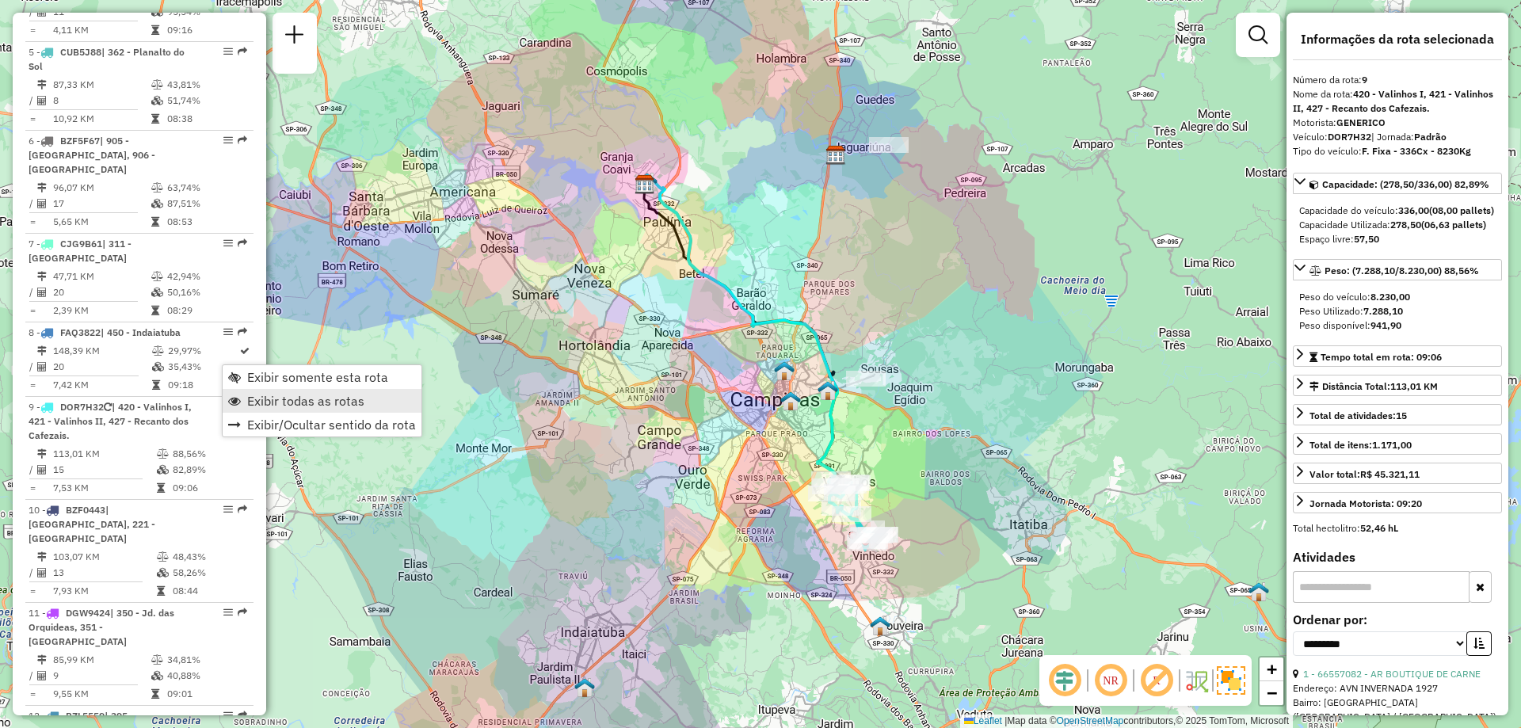
click at [250, 398] on span "Exibir todas as rotas" at bounding box center [305, 400] width 117 height 13
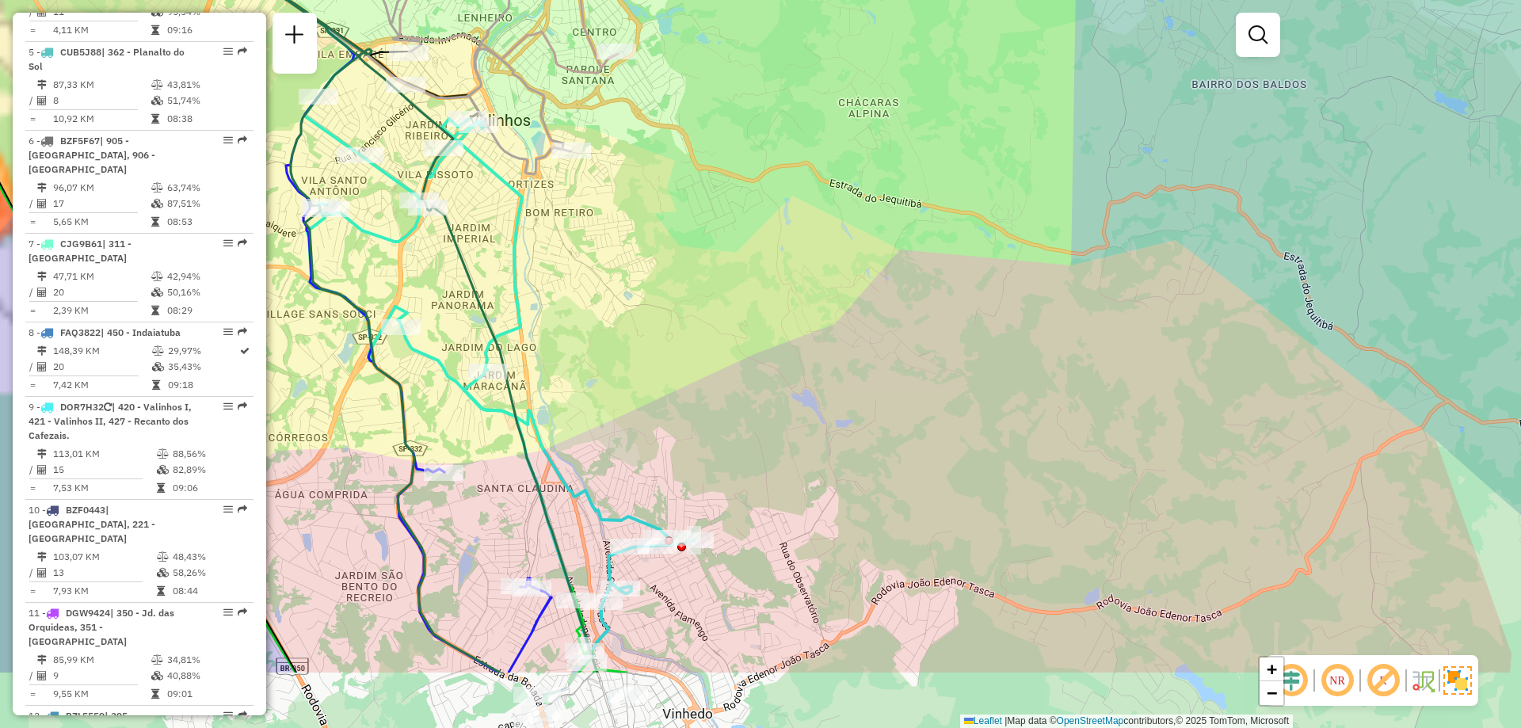
drag, startPoint x: 840, startPoint y: 501, endPoint x: 936, endPoint y: 357, distance: 172.9
click at [936, 357] on div "Janela de atendimento Grade de atendimento Capacidade Transportadoras Veículos …" at bounding box center [760, 364] width 1521 height 728
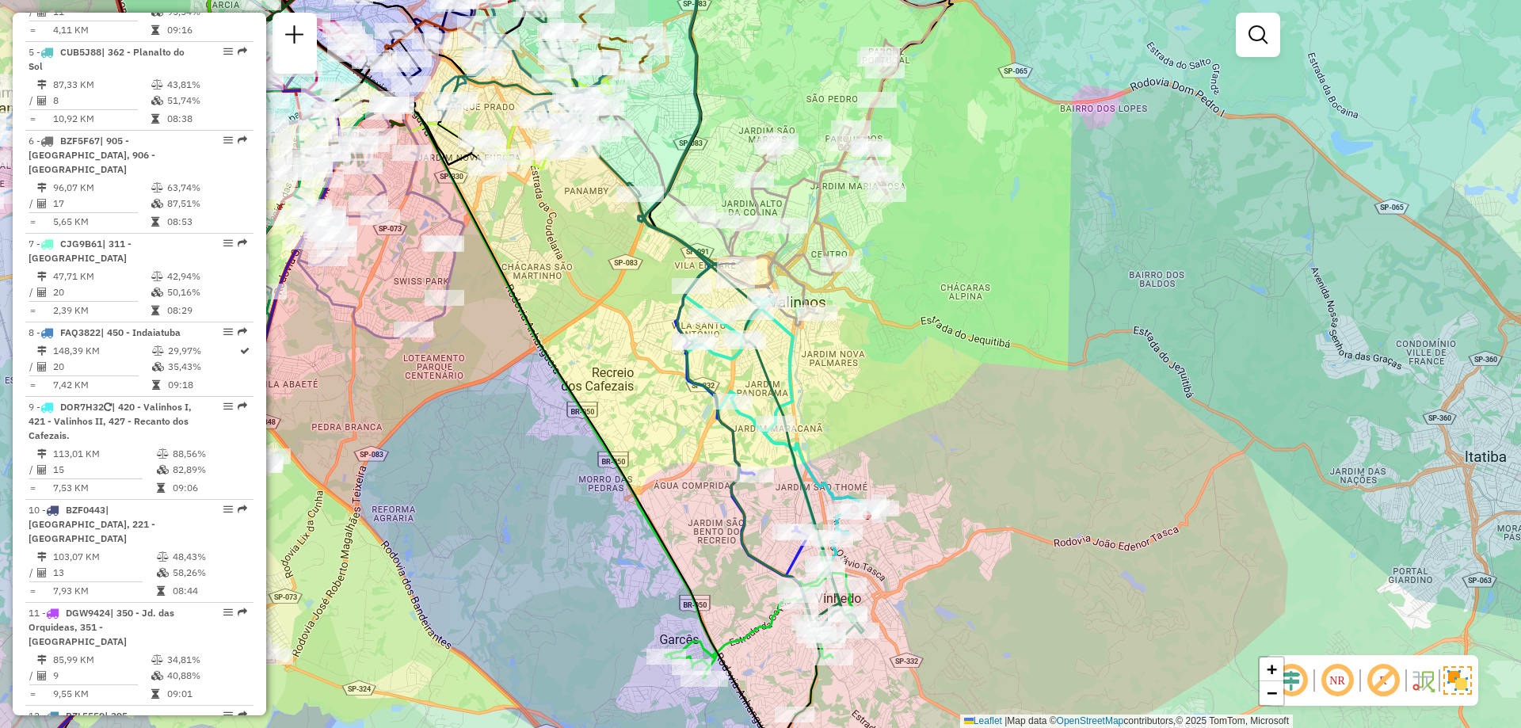
drag, startPoint x: 847, startPoint y: 346, endPoint x: 904, endPoint y: 413, distance: 88.2
click at [904, 413] on div "Janela de atendimento Grade de atendimento Capacidade Transportadoras Veículos …" at bounding box center [760, 364] width 1521 height 728
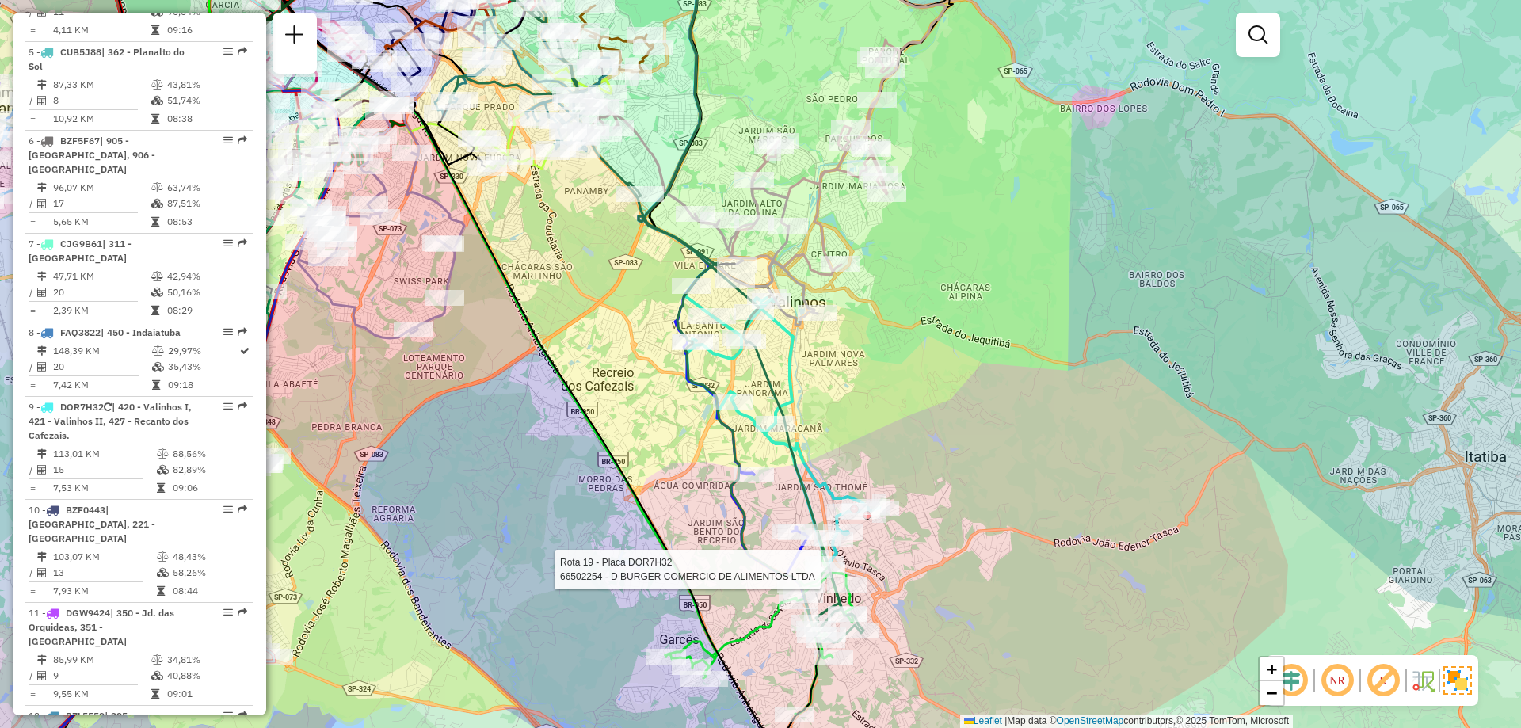
select select "**********"
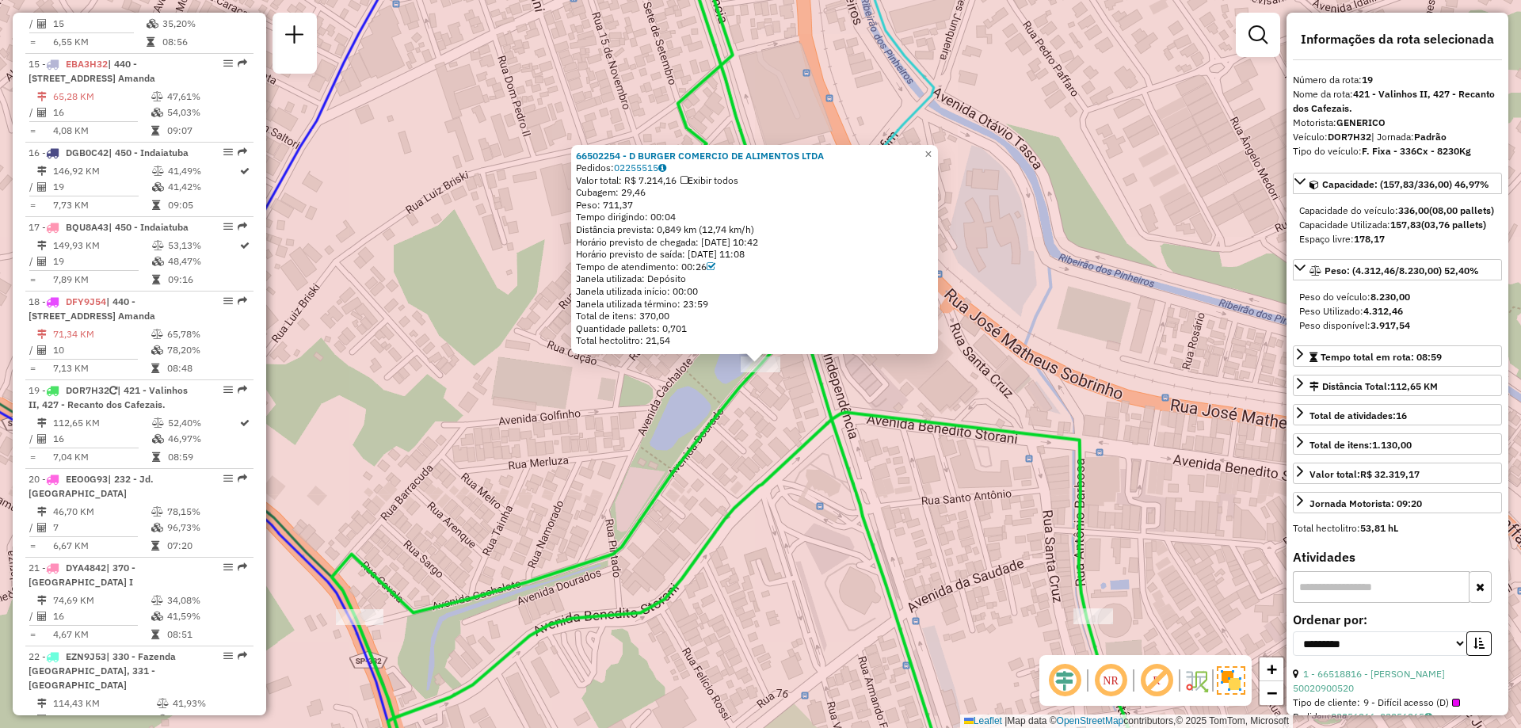
scroll to position [2204, 0]
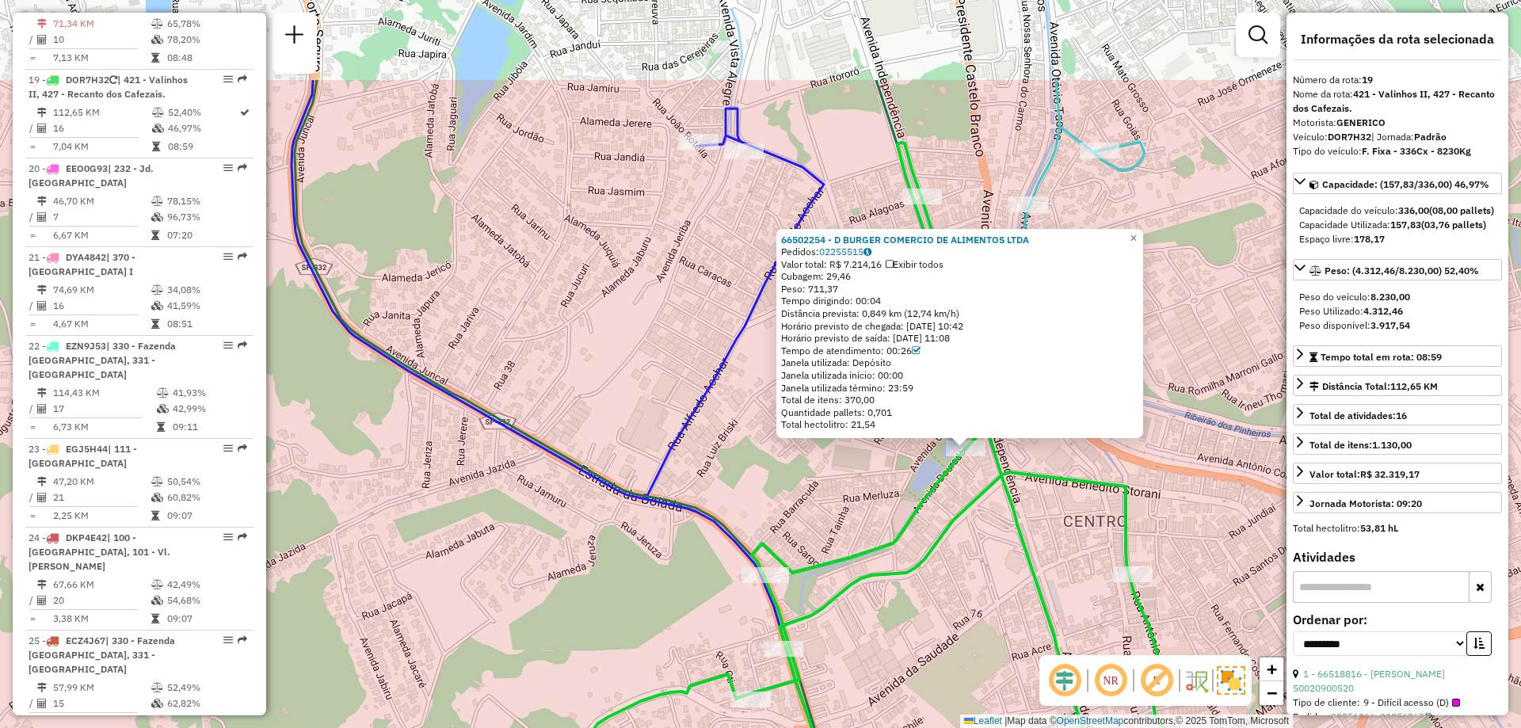
drag, startPoint x: 920, startPoint y: 357, endPoint x: 950, endPoint y: 521, distance: 166.7
click at [950, 521] on icon at bounding box center [775, 548] width 821 height 811
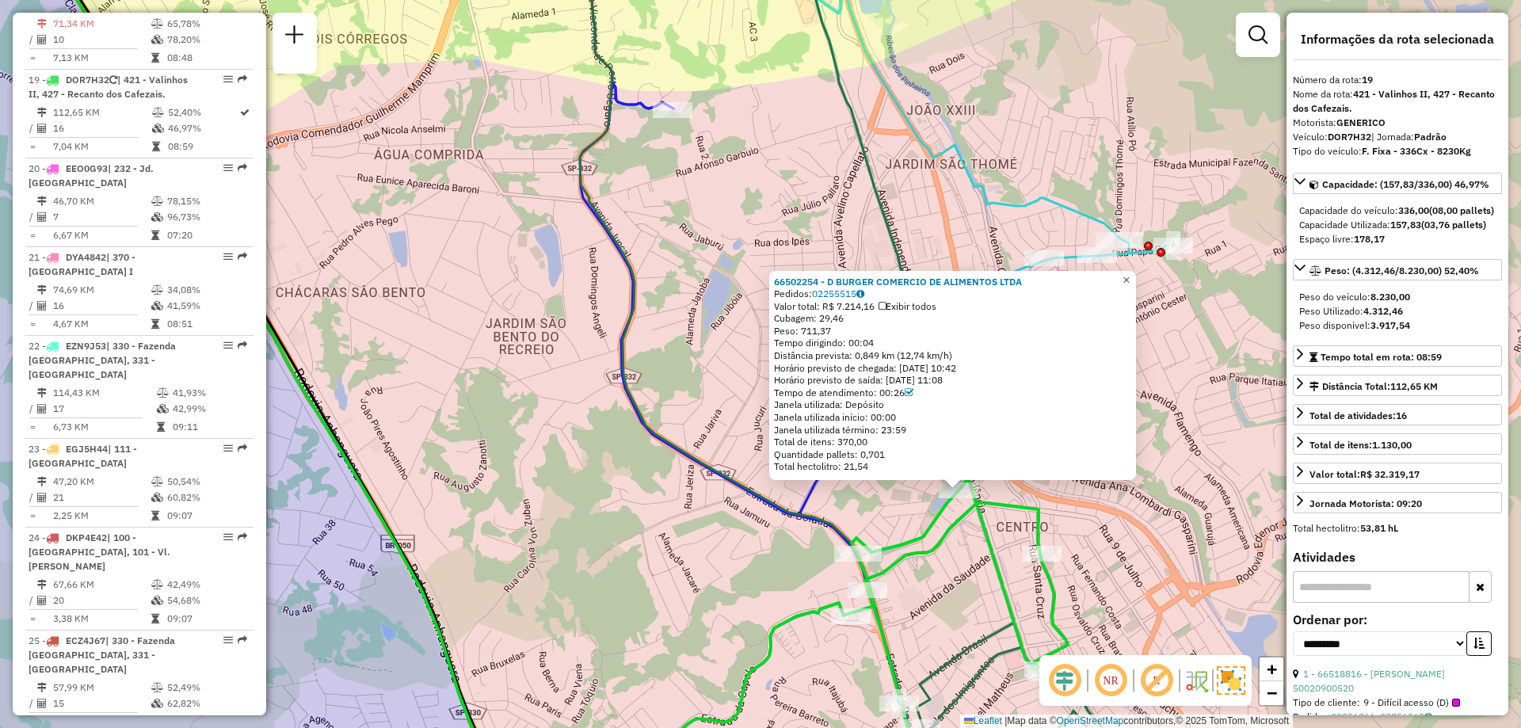
click at [1129, 277] on span "×" at bounding box center [1125, 279] width 7 height 13
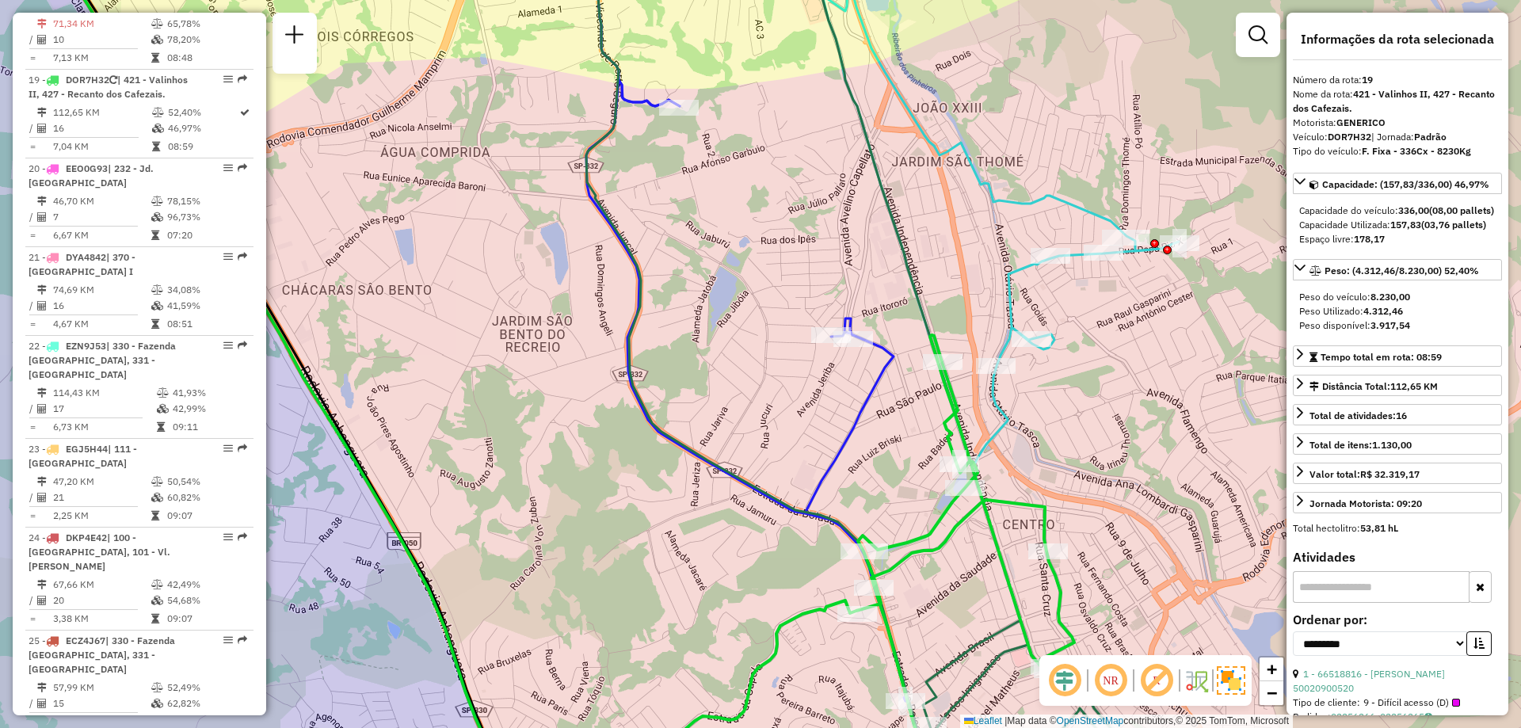
drag, startPoint x: 905, startPoint y: 301, endPoint x: 942, endPoint y: 274, distance: 45.3
click at [942, 274] on icon at bounding box center [847, 355] width 533 height 861
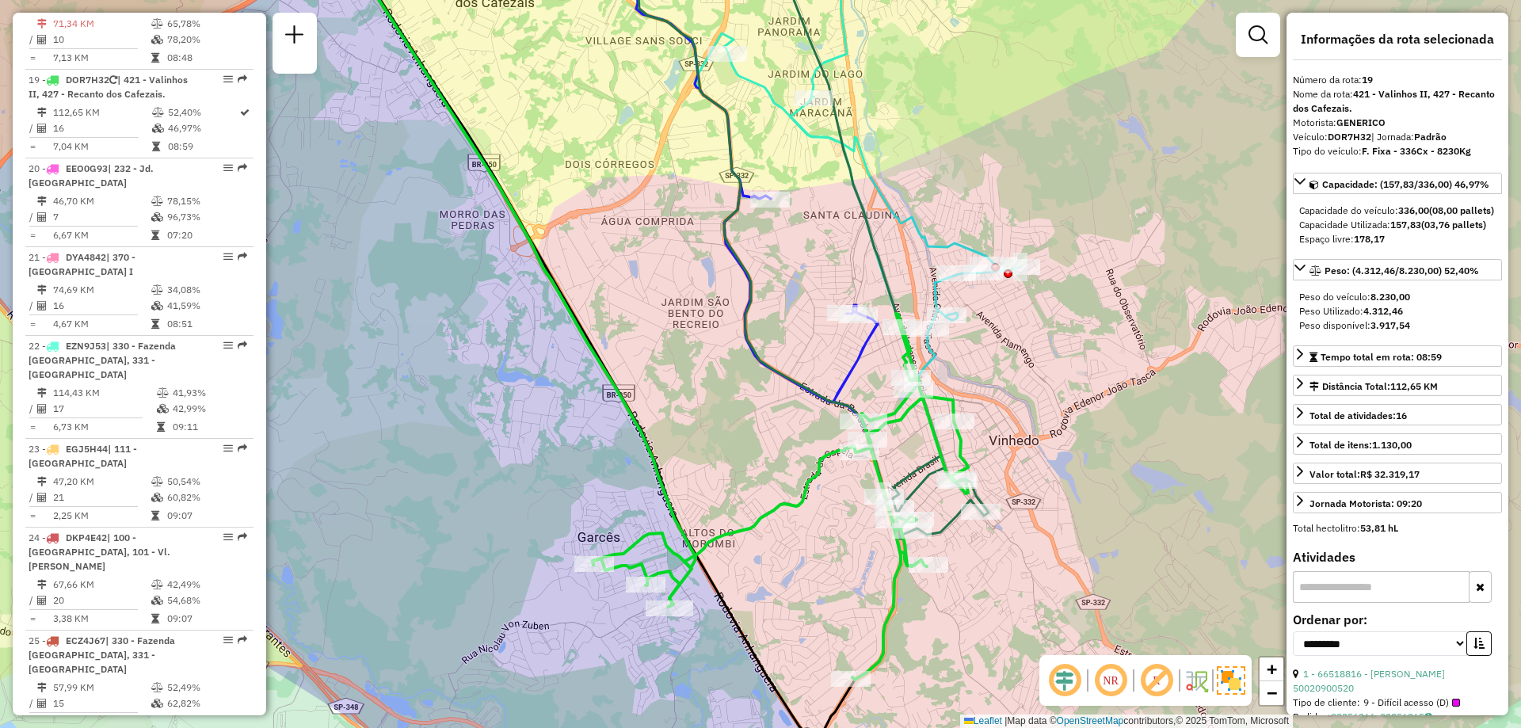
drag, startPoint x: 1027, startPoint y: 287, endPoint x: 972, endPoint y: 305, distance: 57.6
click at [972, 305] on div "Janela de atendimento Grade de atendimento Capacidade Transportadoras Veículos …" at bounding box center [760, 364] width 1521 height 728
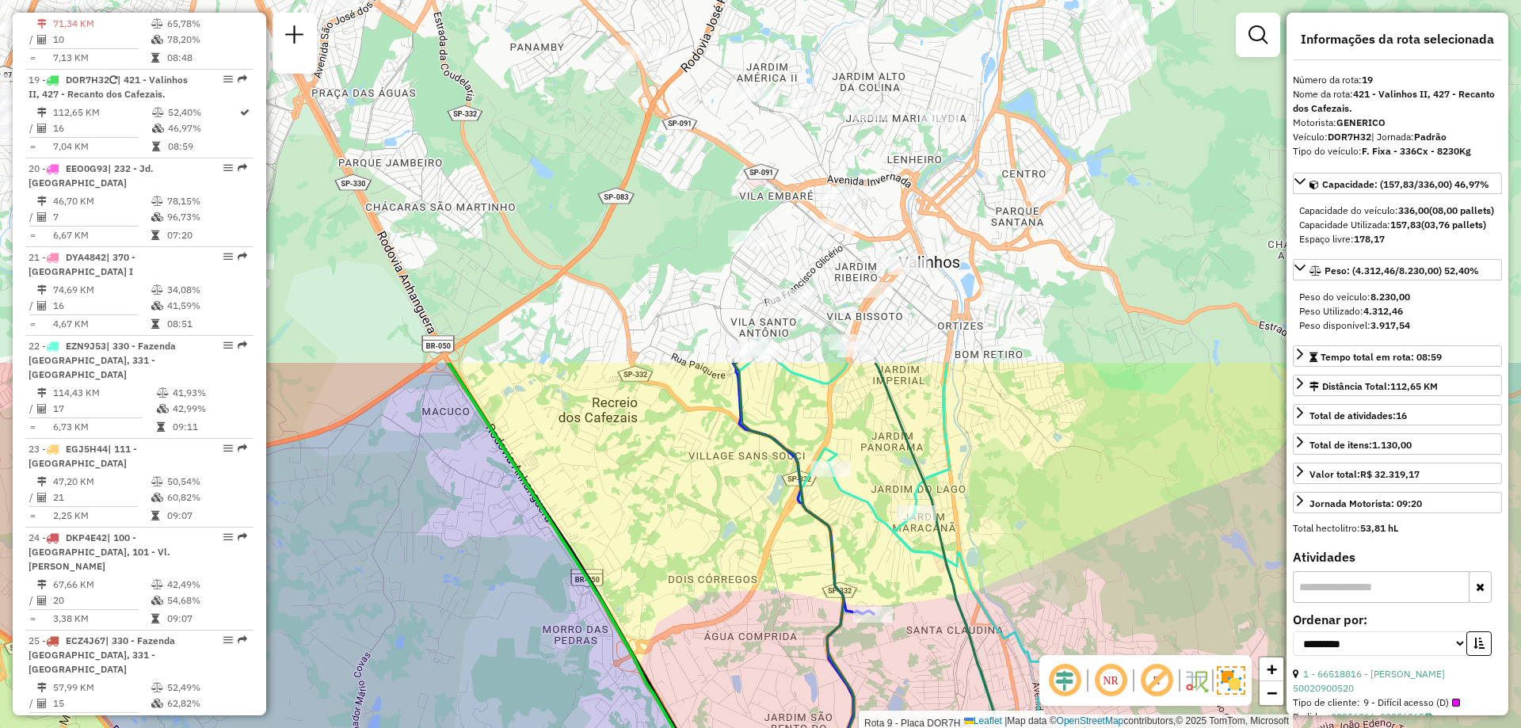
drag, startPoint x: 1017, startPoint y: 112, endPoint x: 1015, endPoint y: 577, distance: 465.0
click at [1015, 577] on div "Rota 9 - Placa DOR7H32 66502993 - BAR SANTANAS 2 LTDA-ME Janela de atendimento …" at bounding box center [760, 364] width 1521 height 728
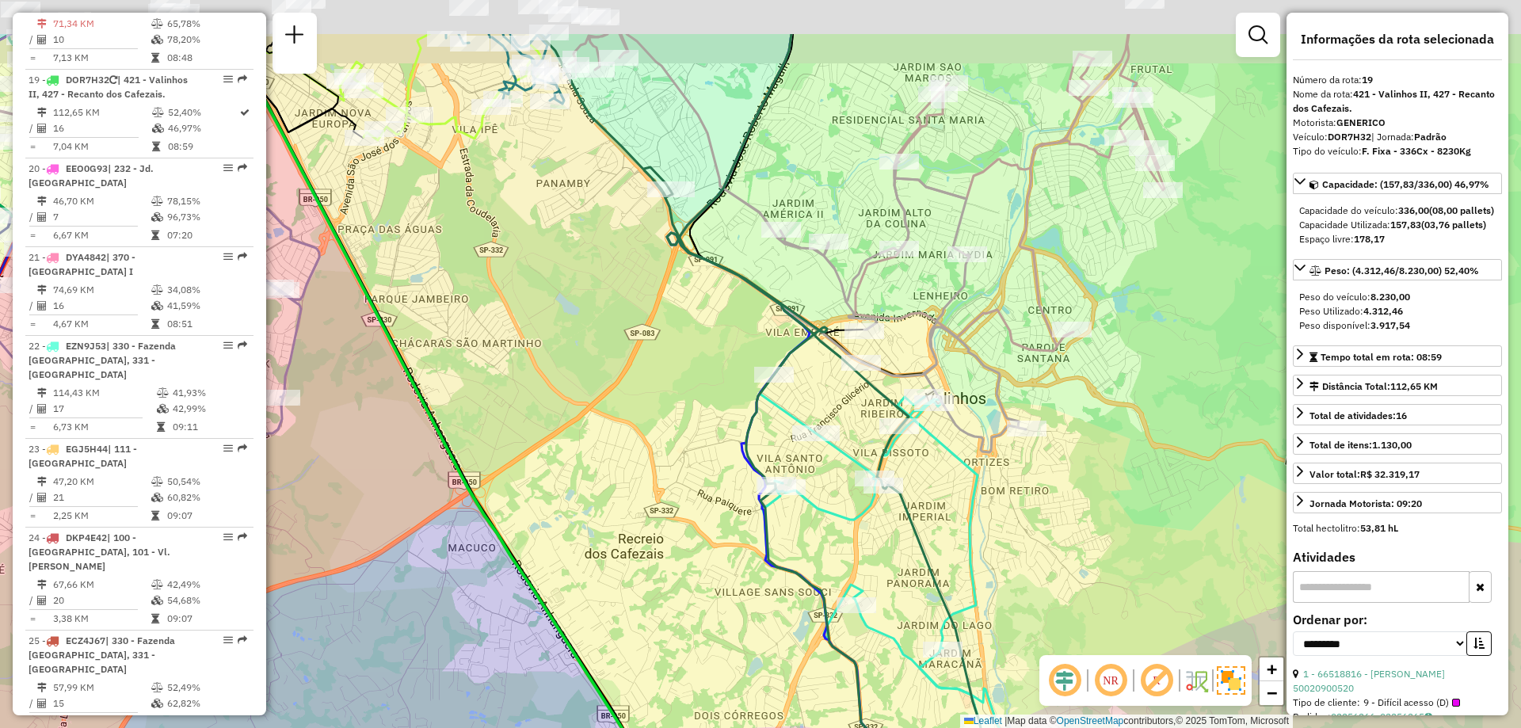
drag, startPoint x: 933, startPoint y: 208, endPoint x: 954, endPoint y: 330, distance: 124.6
click at [954, 330] on icon at bounding box center [797, 243] width 457 height 418
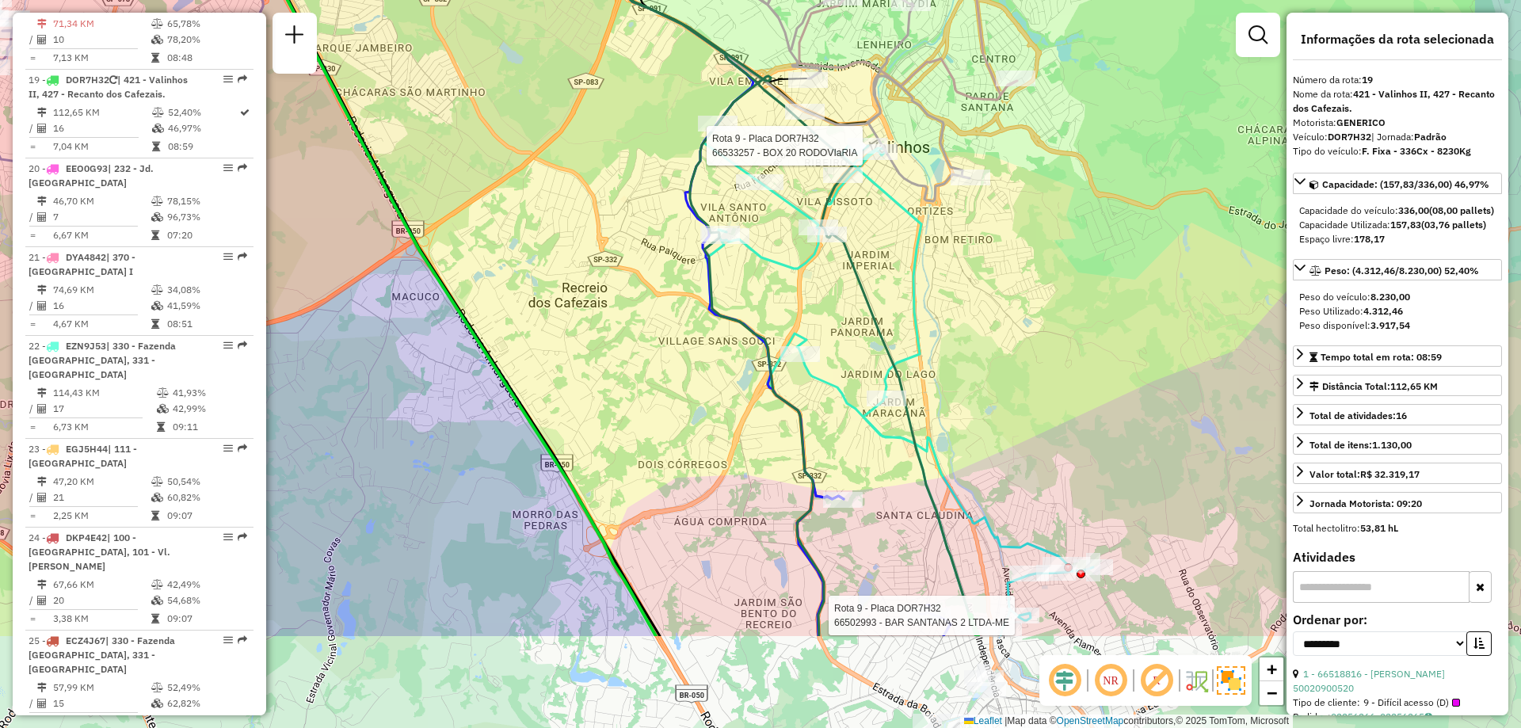
drag, startPoint x: 1027, startPoint y: 412, endPoint x: 980, endPoint y: 246, distance: 172.0
click at [980, 246] on div "Rota 9 - Placa DOR7H32 66502993 - BAR SANTANAS 2 LTDA-ME Rota 9 - Placa DOR7H32…" at bounding box center [760, 364] width 1521 height 728
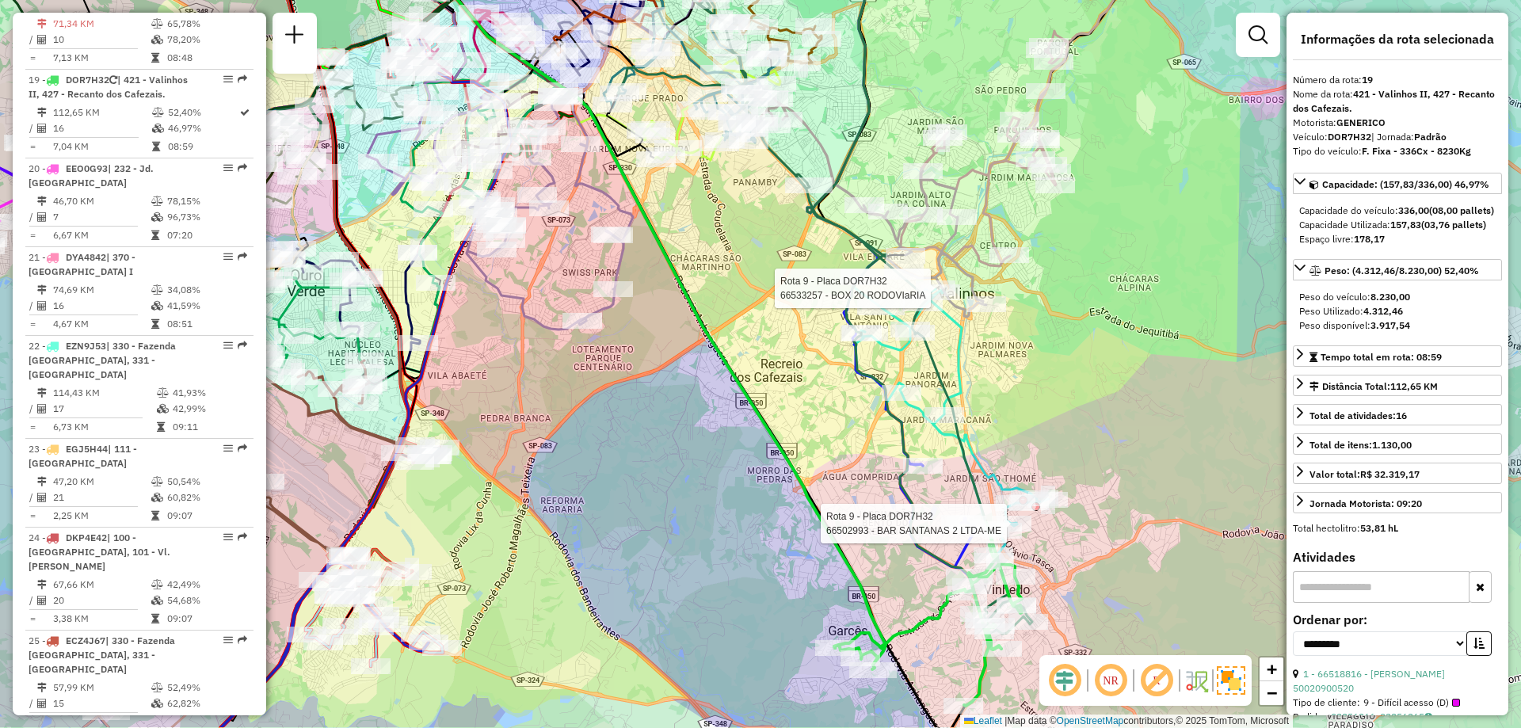
drag, startPoint x: 1115, startPoint y: 538, endPoint x: 1069, endPoint y: 454, distance: 96.1
click at [1069, 454] on div "Rota 9 - Placa DOR7H32 66502993 - BAR SANTANAS 2 LTDA-ME Rota 9 - Placa DOR7H32…" at bounding box center [760, 364] width 1521 height 728
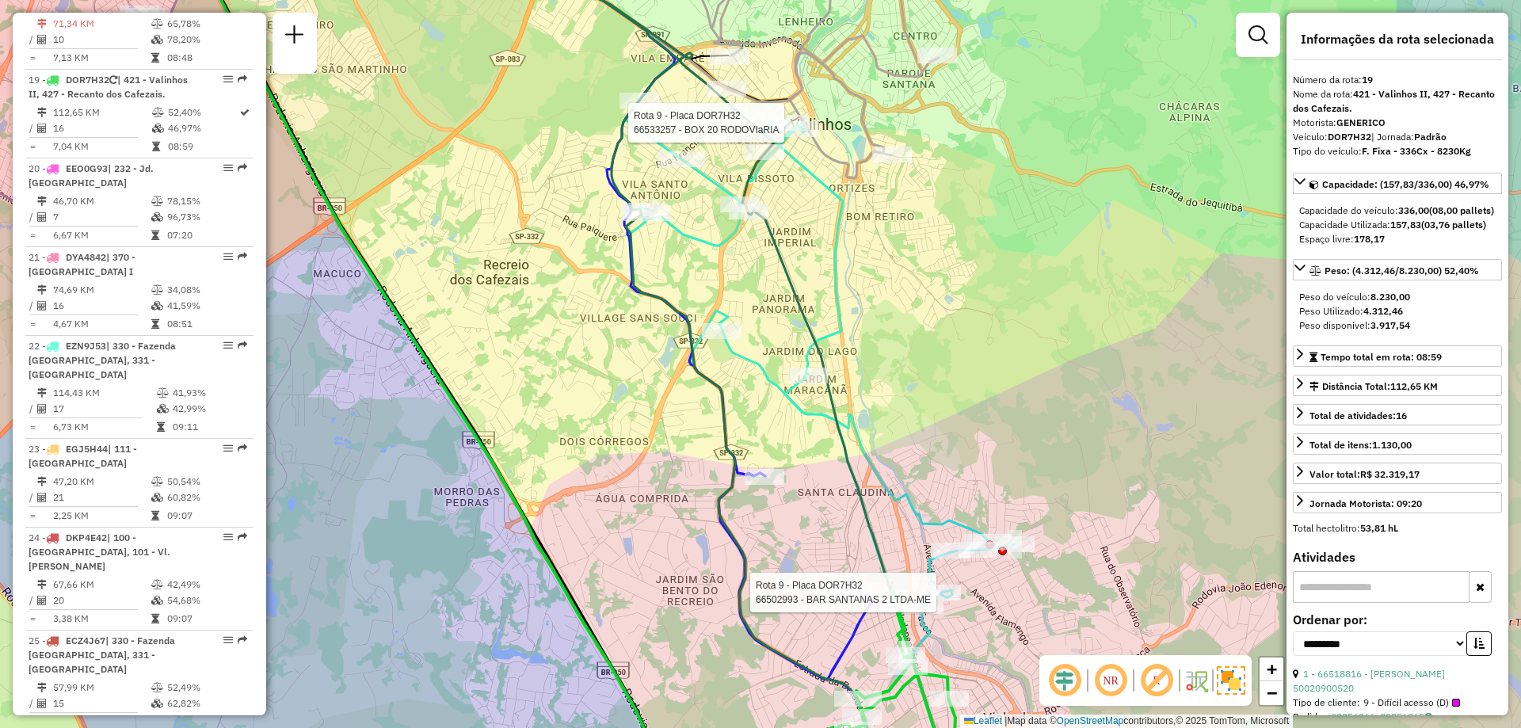
drag, startPoint x: 1035, startPoint y: 353, endPoint x: 1030, endPoint y: 373, distance: 20.4
click at [1030, 373] on div "Rota 9 - Placa DOR7H32 66502993 - BAR SANTANAS 2 LTDA-ME Rota 9 - Placa DOR7H32…" at bounding box center [760, 364] width 1521 height 728
click at [931, 148] on div "Rota 9 - Placa DOR7H32 66502993 - BAR SANTANAS 2 LTDA-ME Rota 9 - Placa DOR7H32…" at bounding box center [760, 364] width 1521 height 728
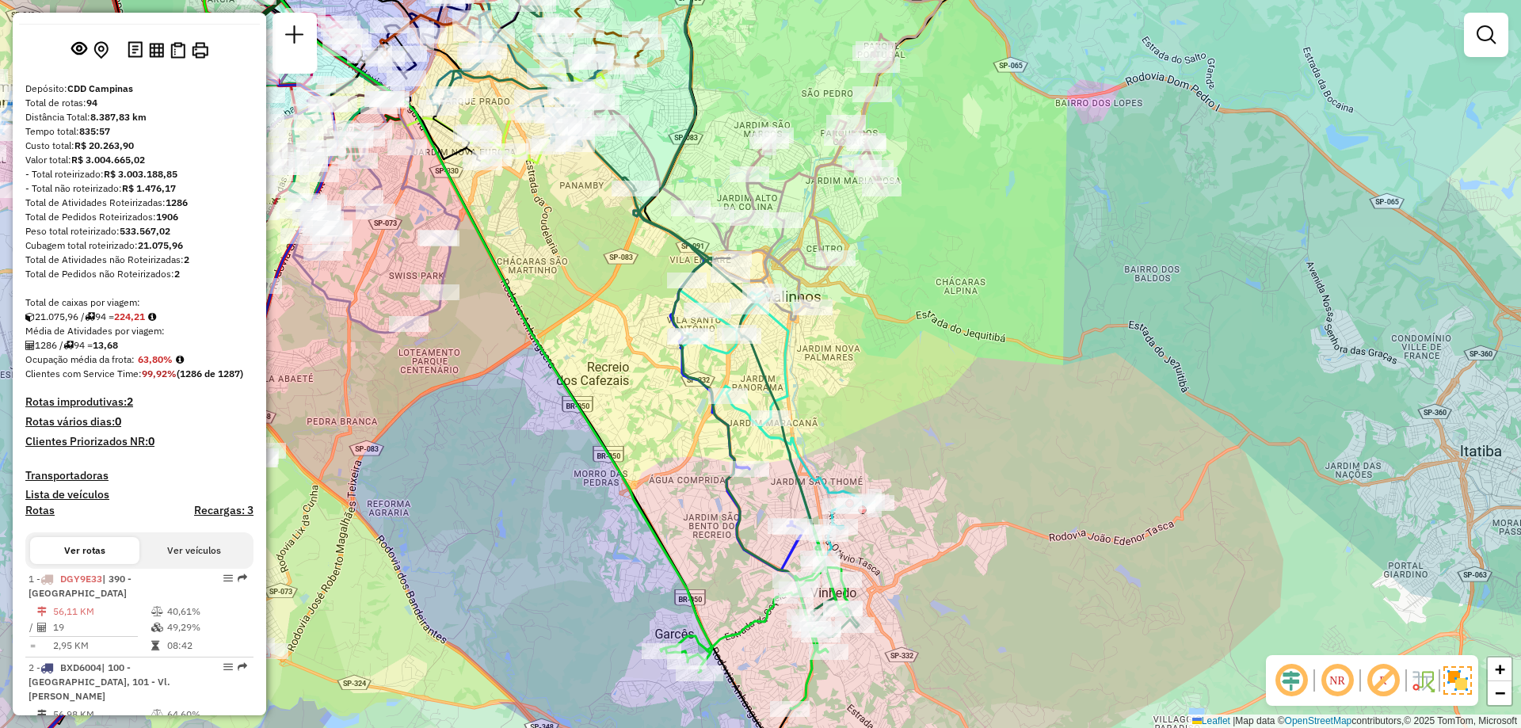
scroll to position [1862, 0]
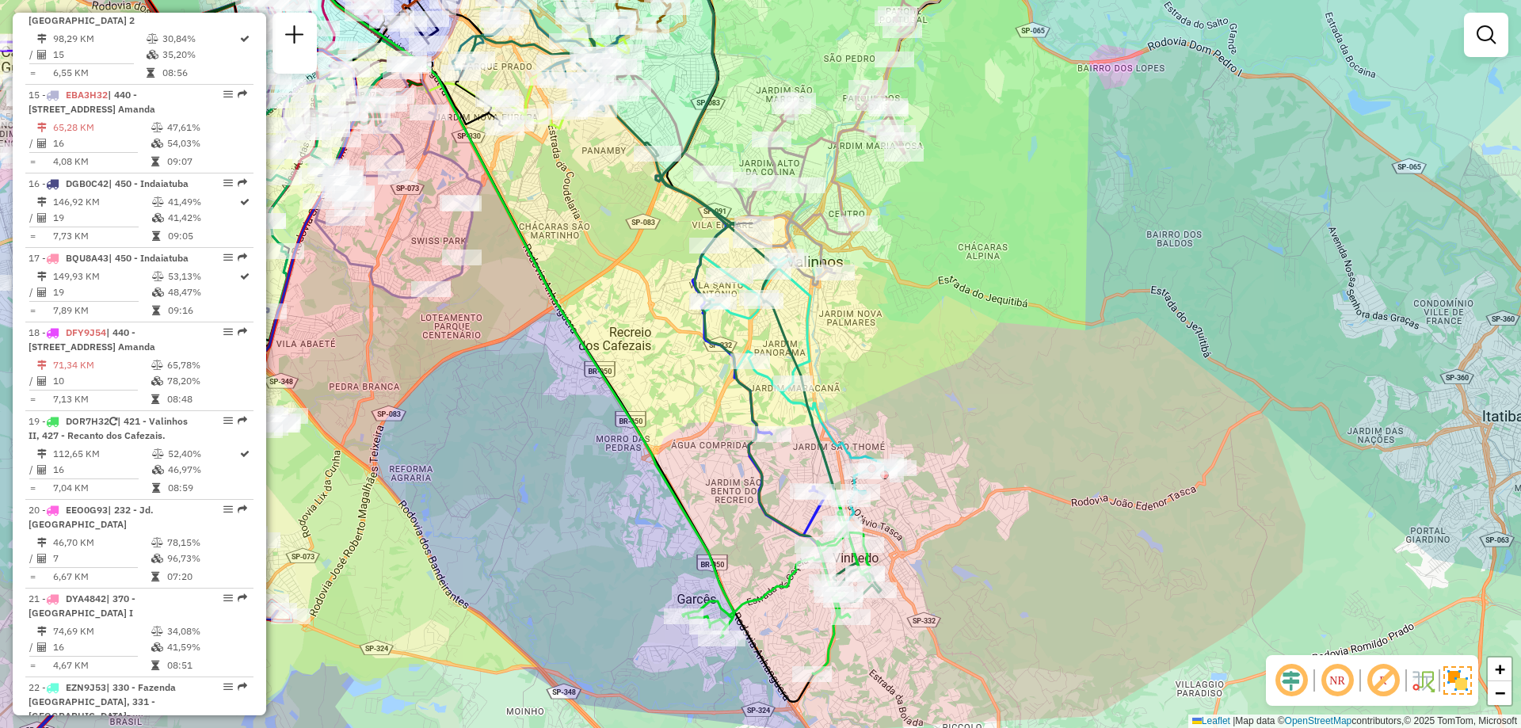
drag, startPoint x: 897, startPoint y: 458, endPoint x: 909, endPoint y: 457, distance: 11.9
click at [912, 456] on div "Janela de atendimento Grade de atendimento Capacidade Transportadoras Veículos …" at bounding box center [760, 364] width 1521 height 728
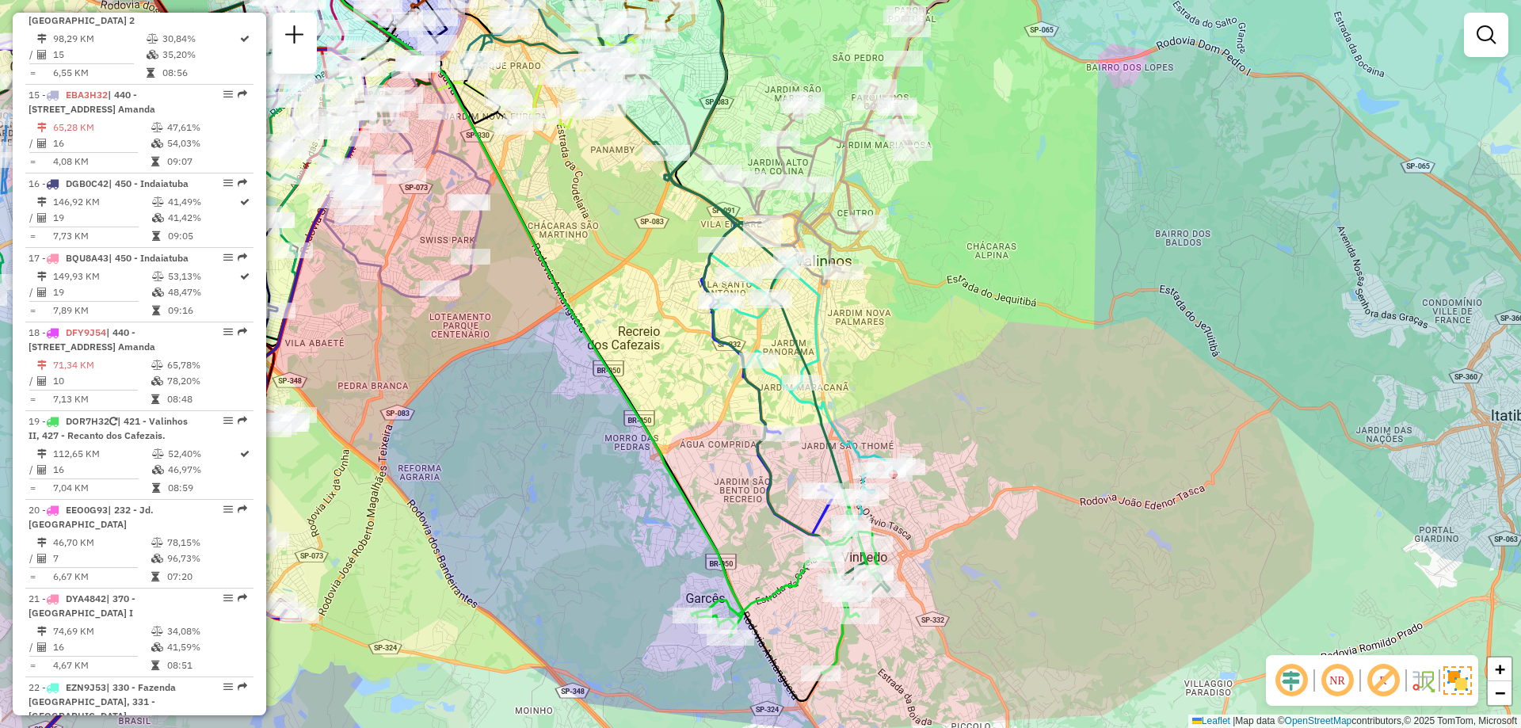
drag, startPoint x: 913, startPoint y: 456, endPoint x: 925, endPoint y: 455, distance: 12.0
click at [925, 455] on div "Janela de atendimento Grade de atendimento Capacidade Transportadoras Veículos …" at bounding box center [760, 364] width 1521 height 728
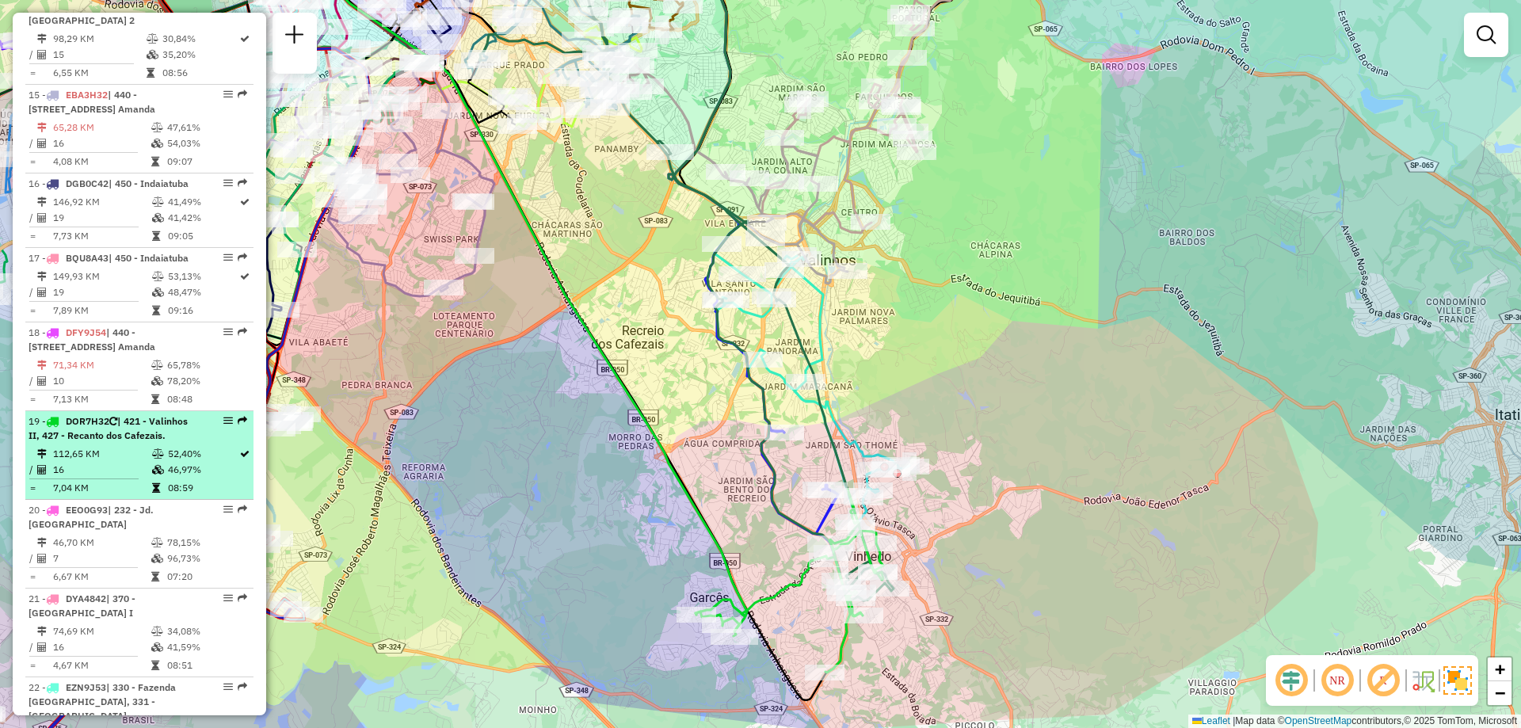
click at [223, 416] on em at bounding box center [228, 421] width 10 height 10
select select "**********"
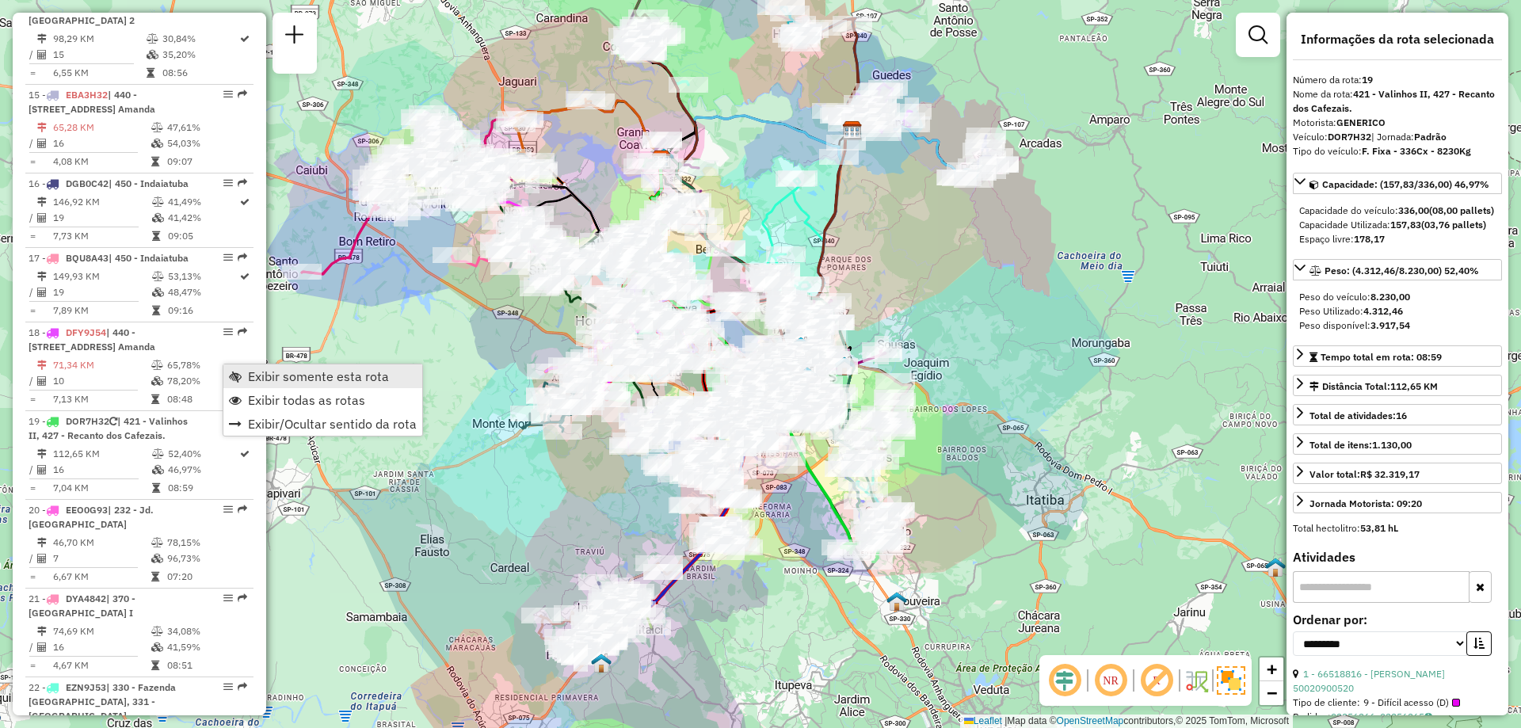
click at [252, 382] on span "Exibir somente esta rota" at bounding box center [318, 376] width 141 height 13
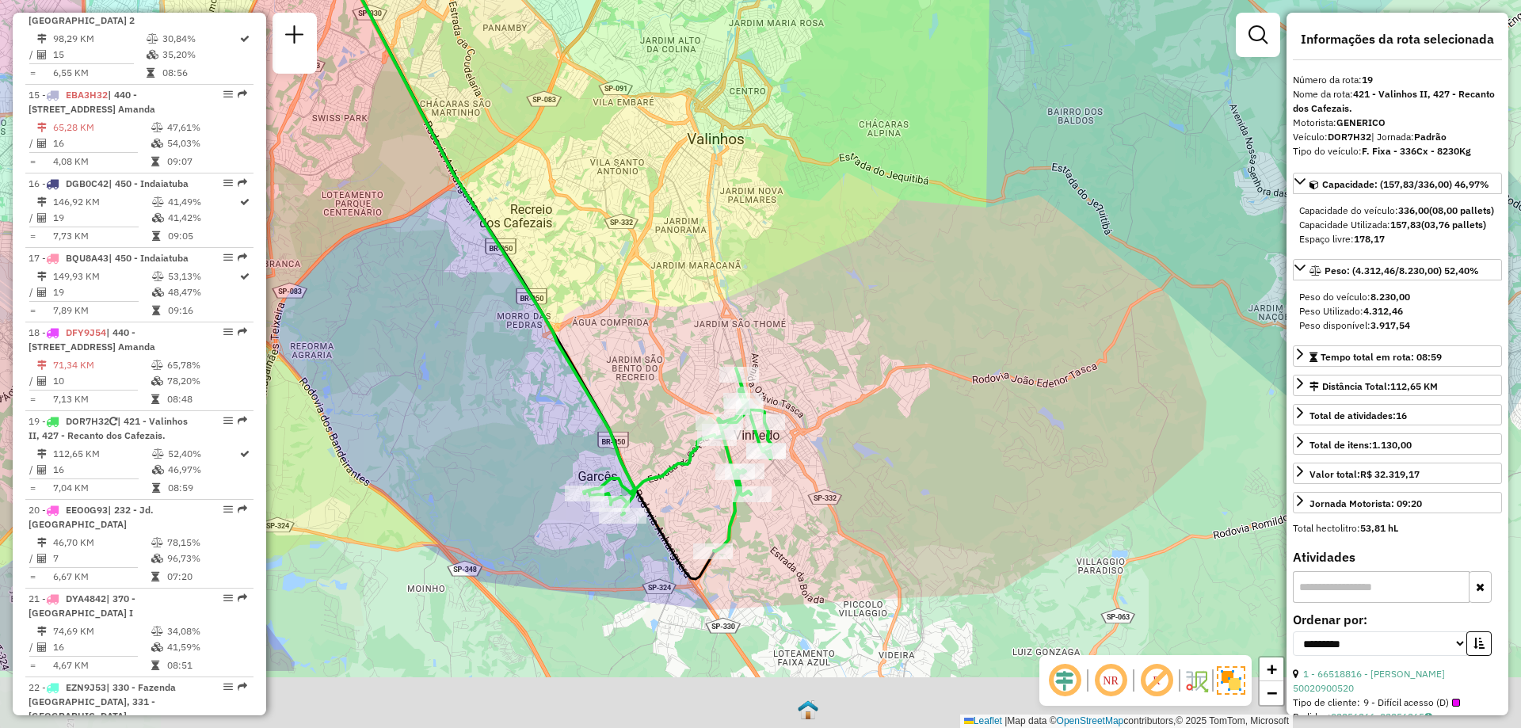
drag, startPoint x: 871, startPoint y: 427, endPoint x: 846, endPoint y: 297, distance: 132.3
click at [846, 297] on div "Janela de atendimento Grade de atendimento Capacidade Transportadoras Veículos …" at bounding box center [760, 364] width 1521 height 728
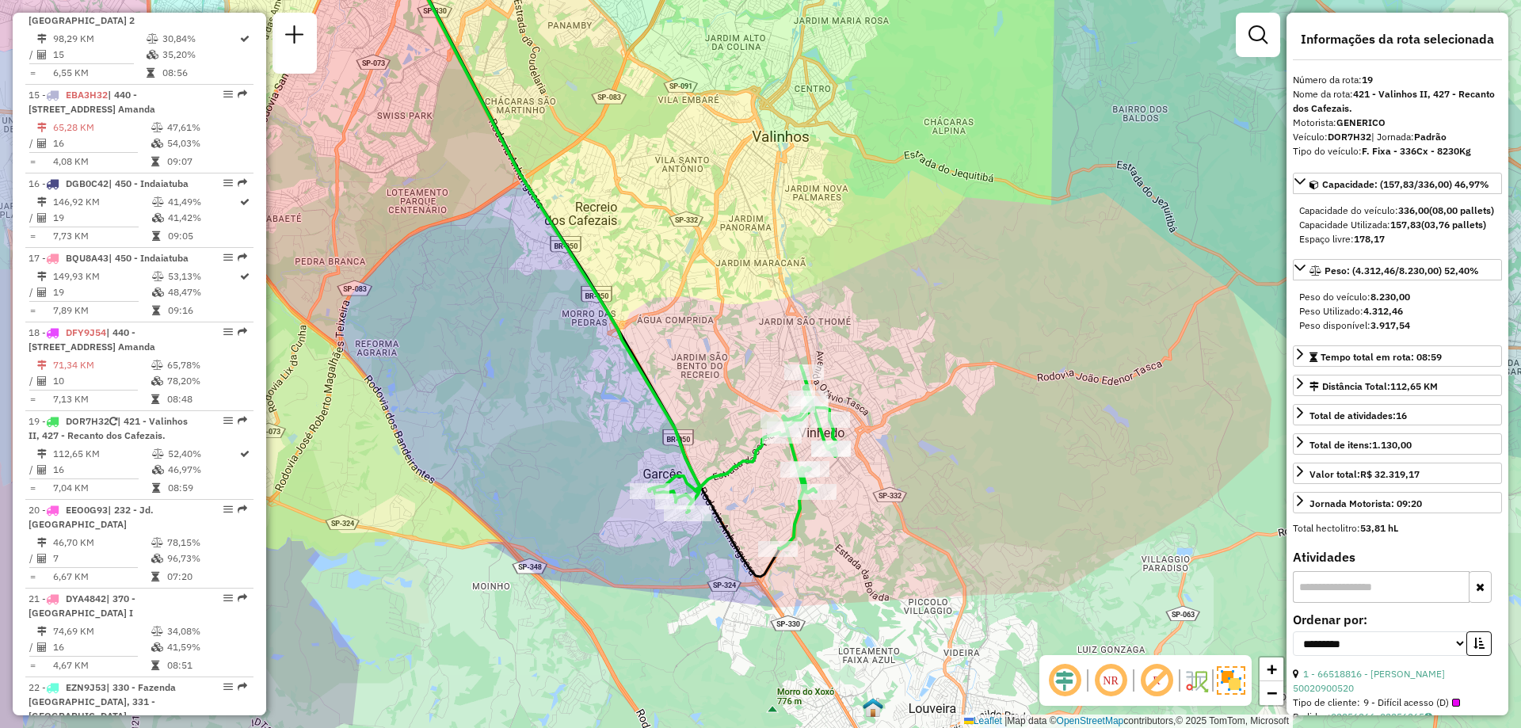
drag, startPoint x: 844, startPoint y: 375, endPoint x: 908, endPoint y: 372, distance: 64.2
click at [908, 372] on div "Janela de atendimento Grade de atendimento Capacidade Transportadoras Veículos …" at bounding box center [760, 364] width 1521 height 728
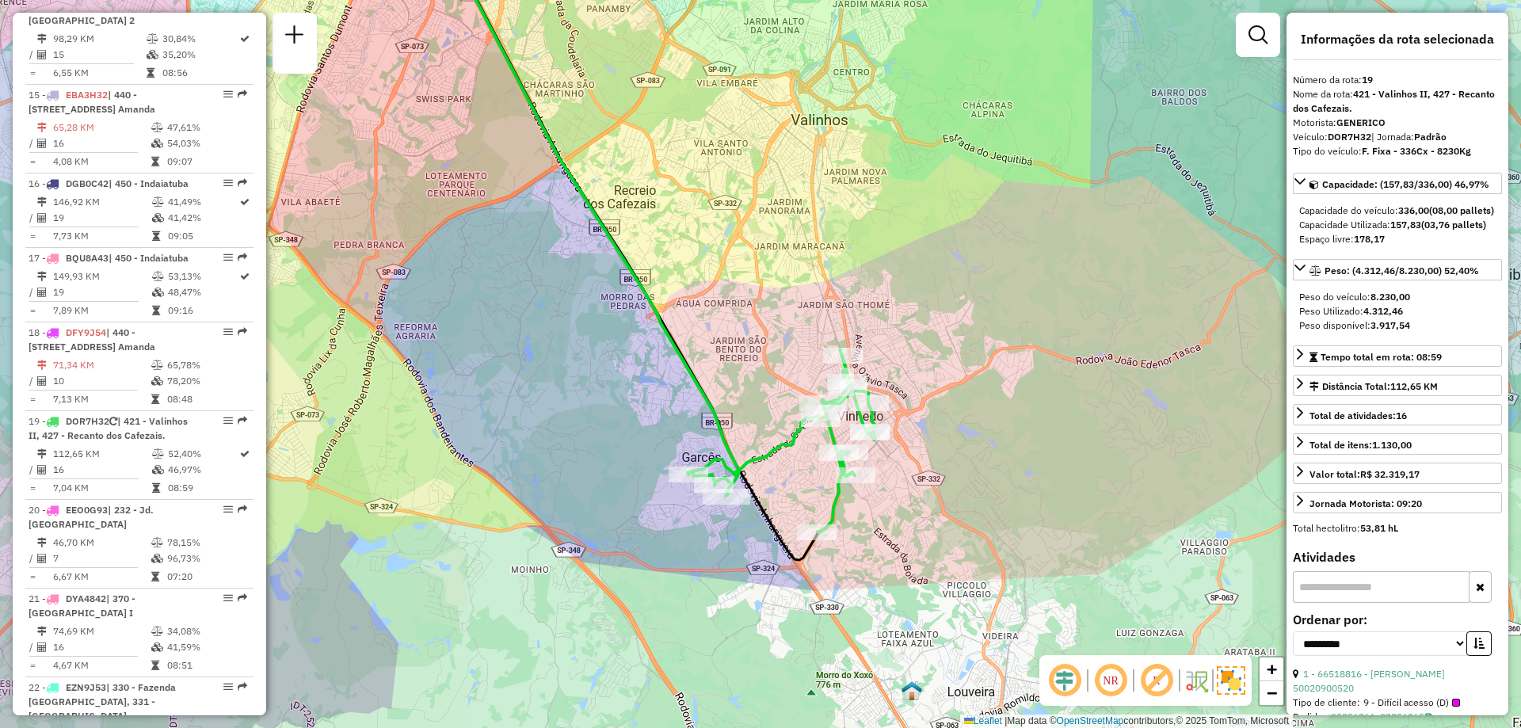
drag, startPoint x: 944, startPoint y: 451, endPoint x: 981, endPoint y: 435, distance: 40.5
click at [981, 435] on div "Janela de atendimento Grade de atendimento Capacidade Transportadoras Veículos …" at bounding box center [760, 364] width 1521 height 728
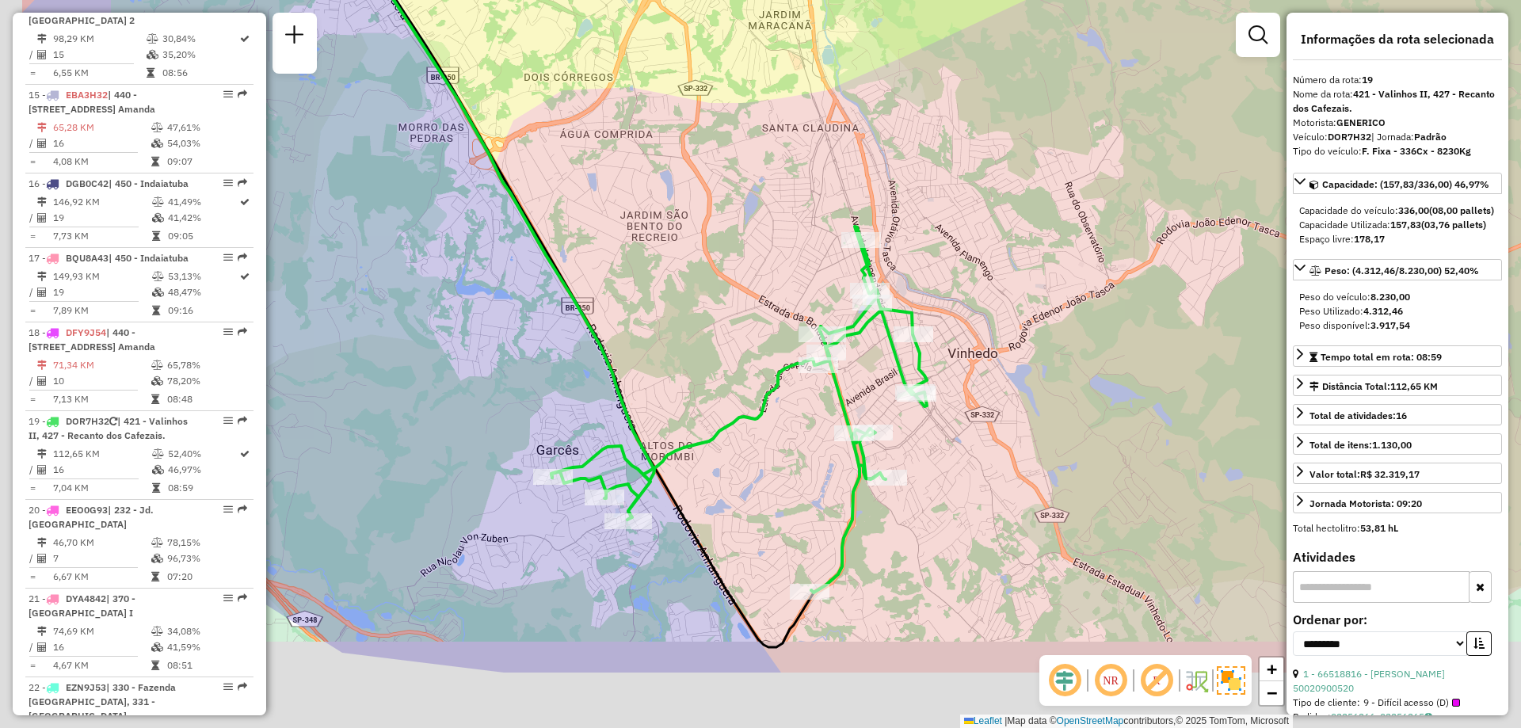
drag, startPoint x: 930, startPoint y: 411, endPoint x: 1129, endPoint y: 0, distance: 456.6
click at [1109, 280] on div "Janela de atendimento Grade de atendimento Capacidade Transportadoras Veículos …" at bounding box center [760, 364] width 1521 height 728
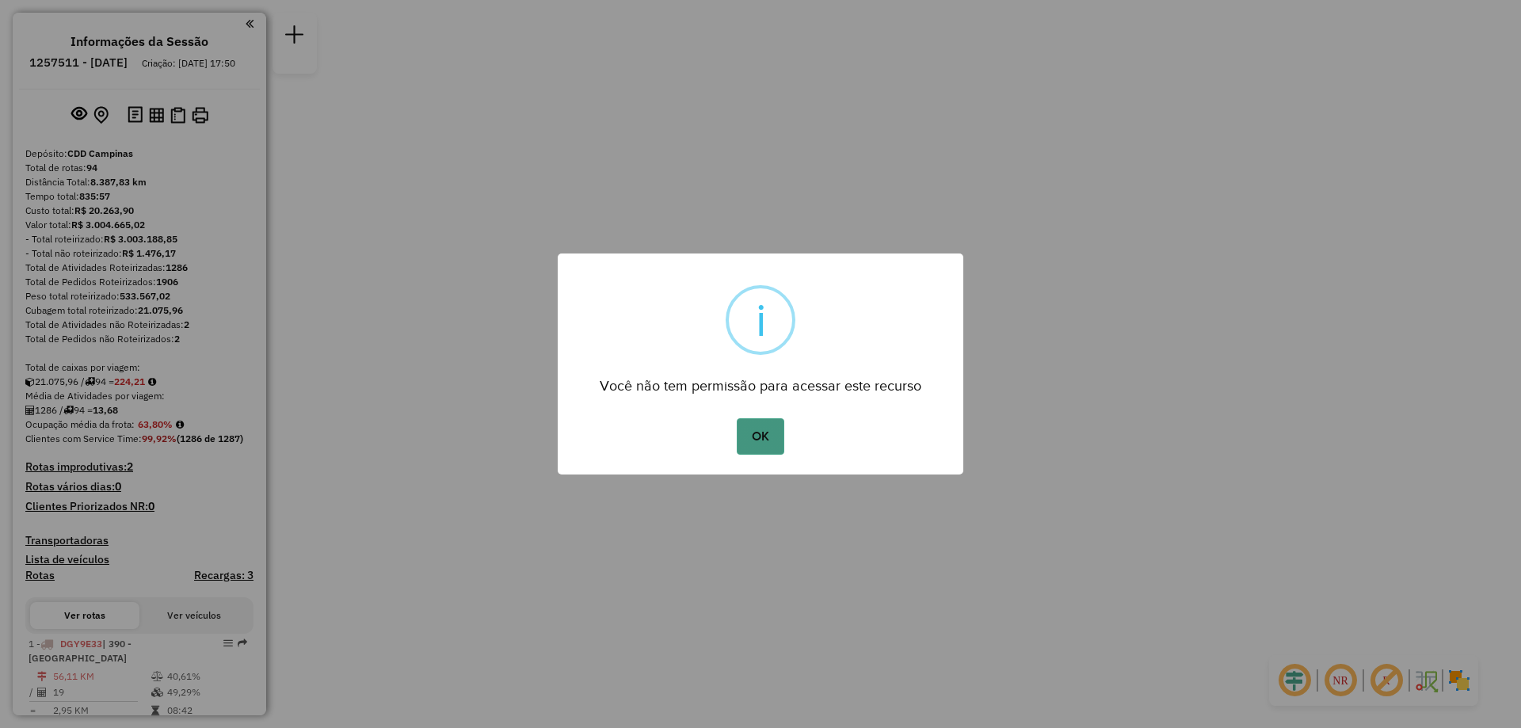
drag, startPoint x: 779, startPoint y: 436, endPoint x: 770, endPoint y: 409, distance: 29.3
click at [779, 437] on button "OK" at bounding box center [760, 436] width 47 height 36
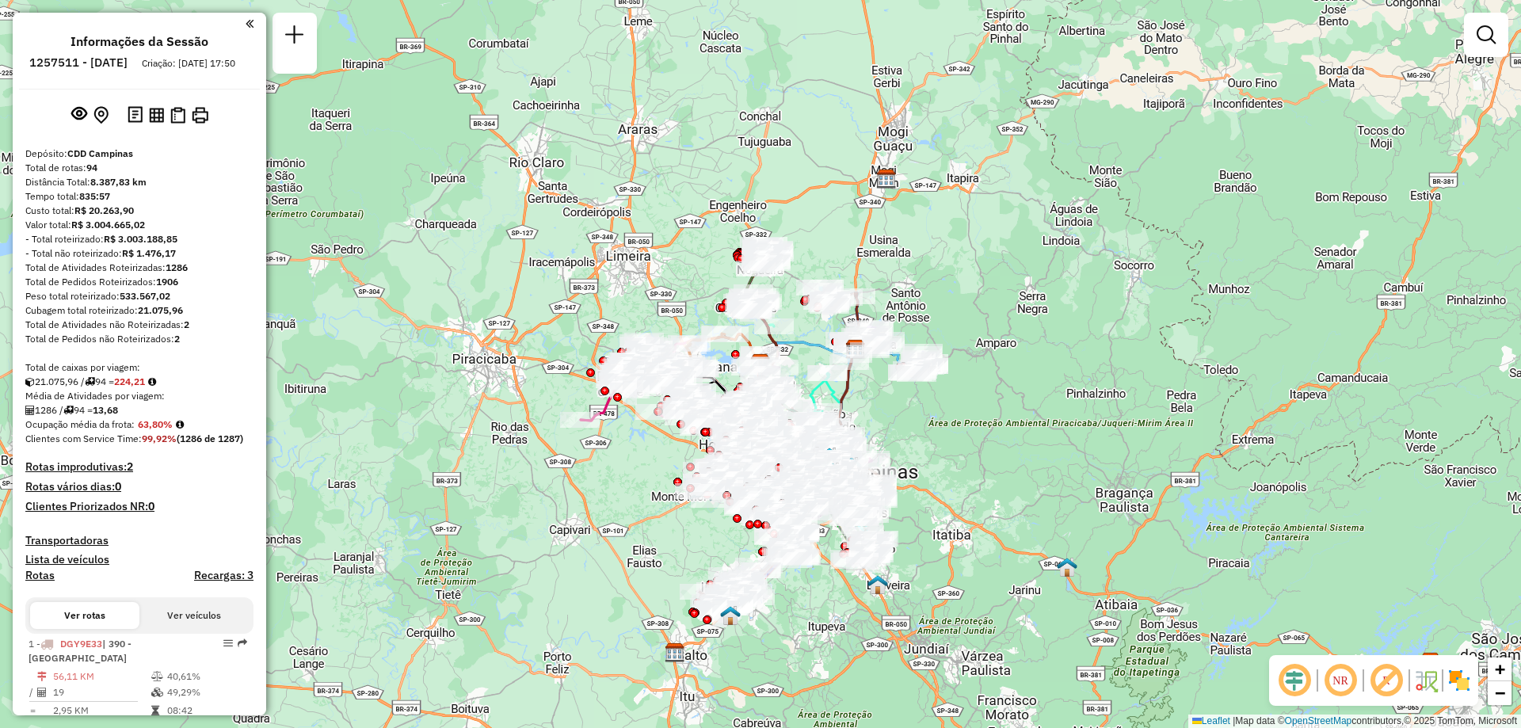
scroll to position [961, 0]
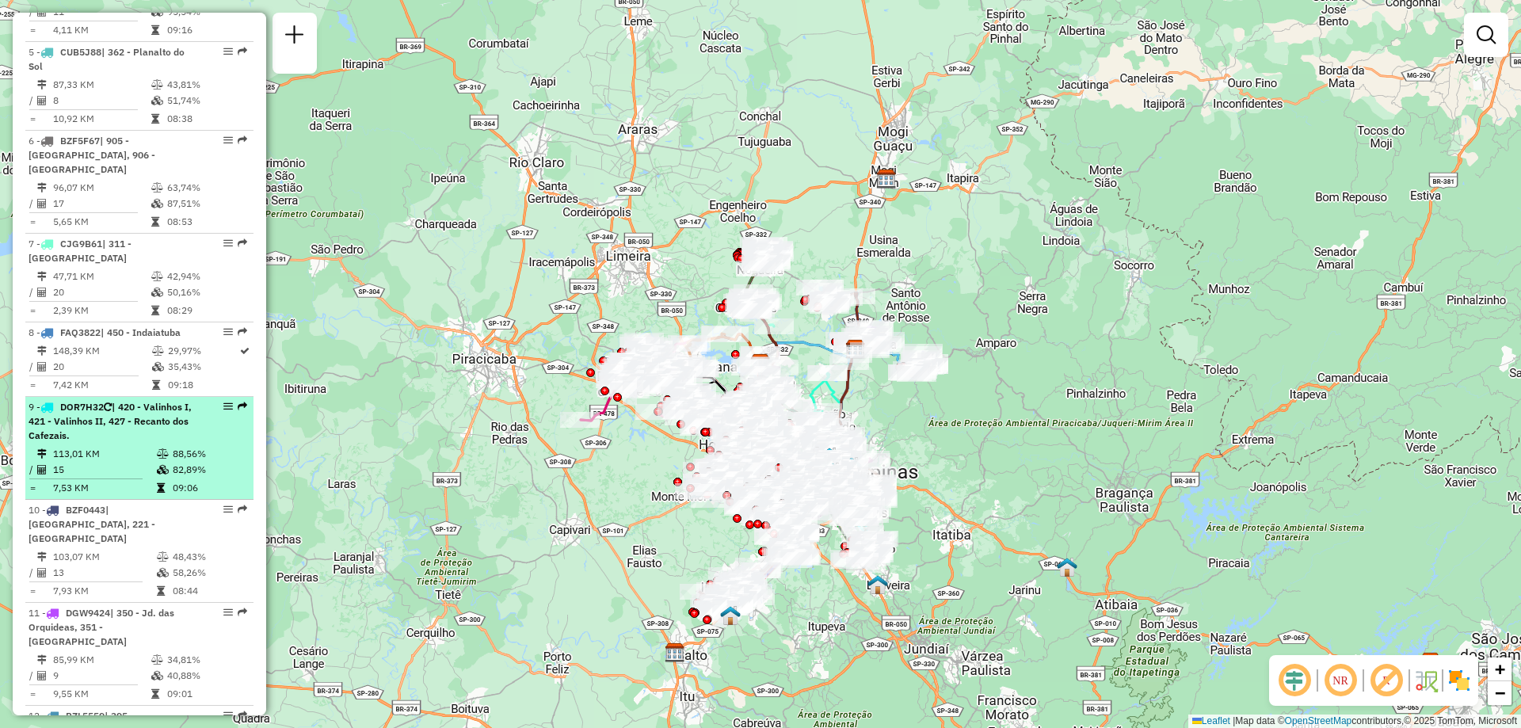
click at [224, 402] on em at bounding box center [228, 407] width 10 height 10
select select "**********"
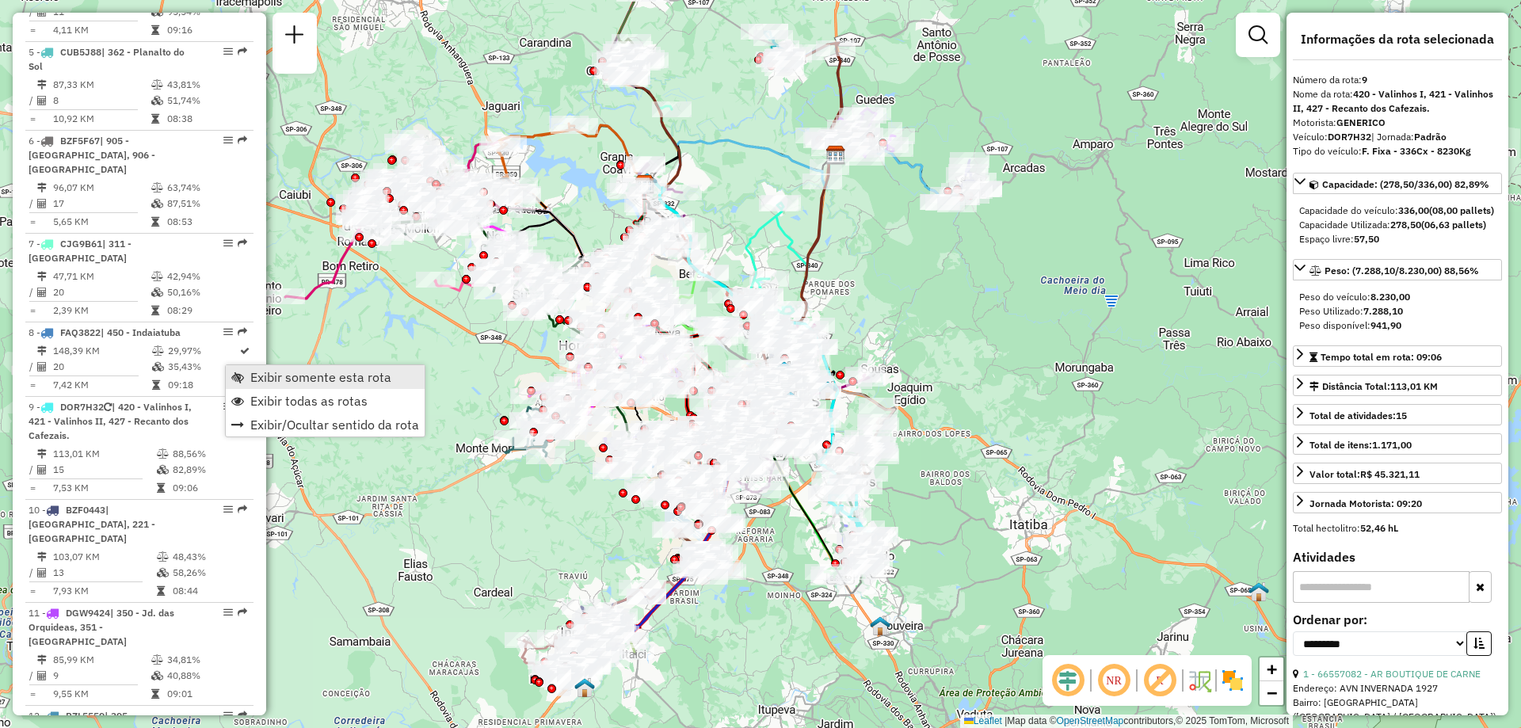
click at [234, 378] on span "Exibir somente esta rota" at bounding box center [237, 377] width 13 height 13
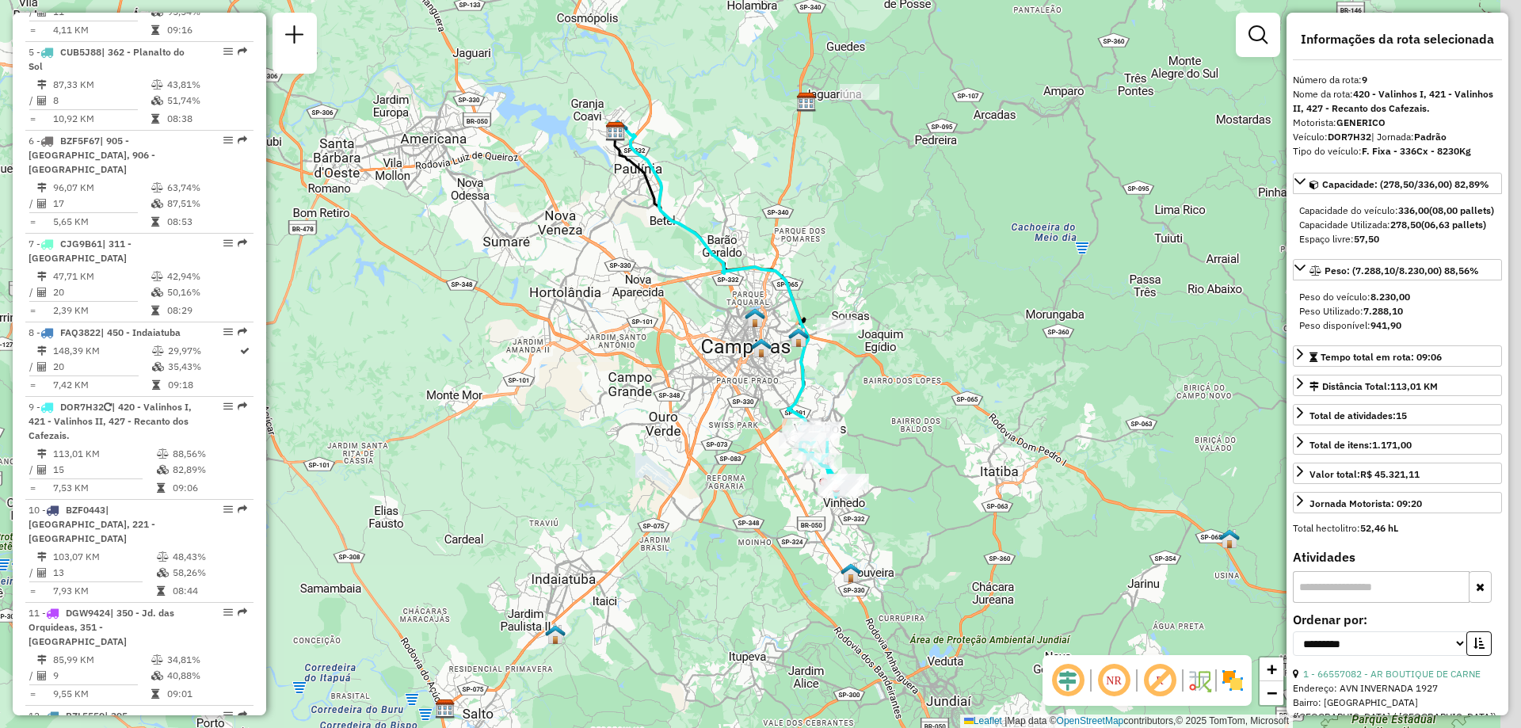
drag, startPoint x: 947, startPoint y: 494, endPoint x: 908, endPoint y: 432, distance: 73.0
click at [908, 432] on div "Janela de atendimento Grade de atendimento Capacidade Transportadoras Veículos …" at bounding box center [760, 364] width 1521 height 728
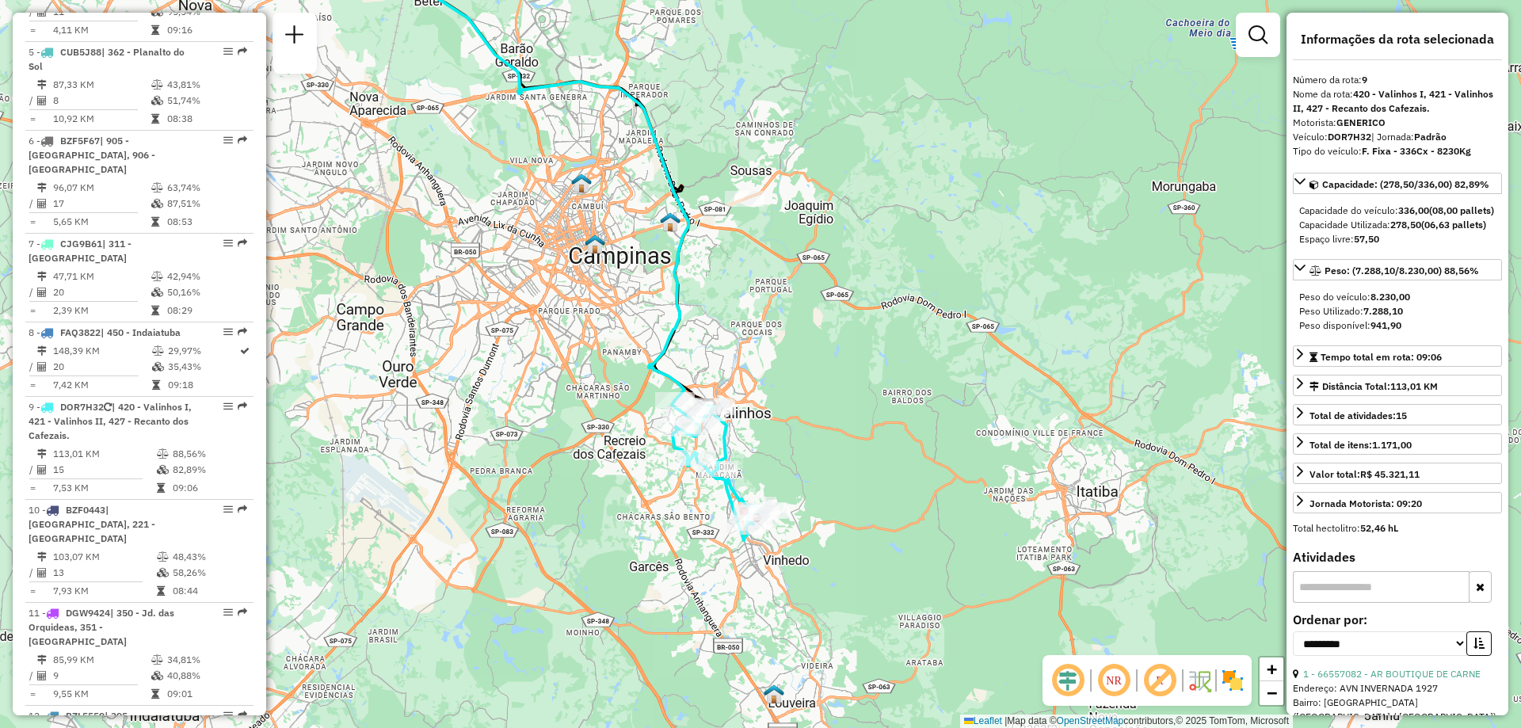
click at [1224, 669] on img at bounding box center [1232, 680] width 25 height 25
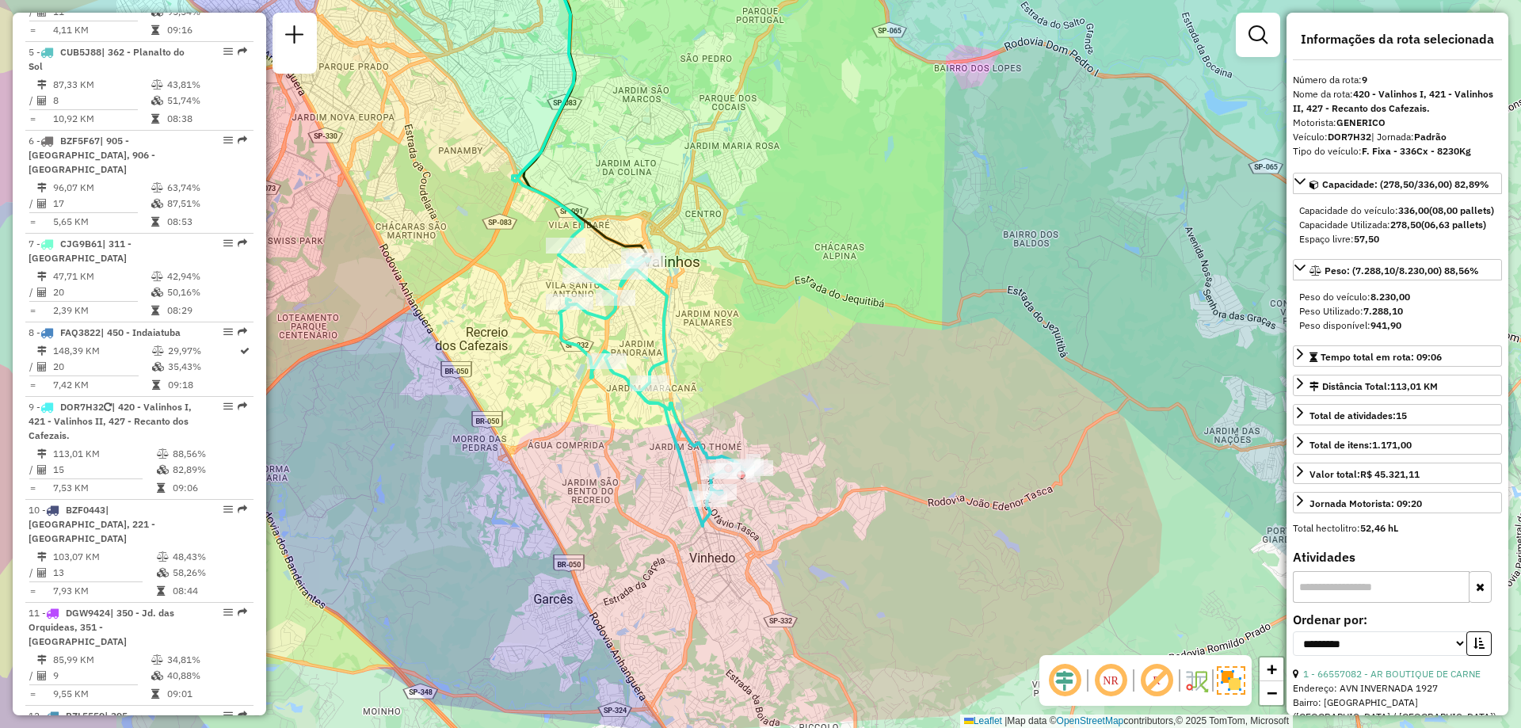
drag, startPoint x: 635, startPoint y: 380, endPoint x: 813, endPoint y: 387, distance: 178.3
click at [802, 380] on div "Janela de atendimento Grade de atendimento Capacidade Transportadoras Veículos …" at bounding box center [760, 364] width 1521 height 728
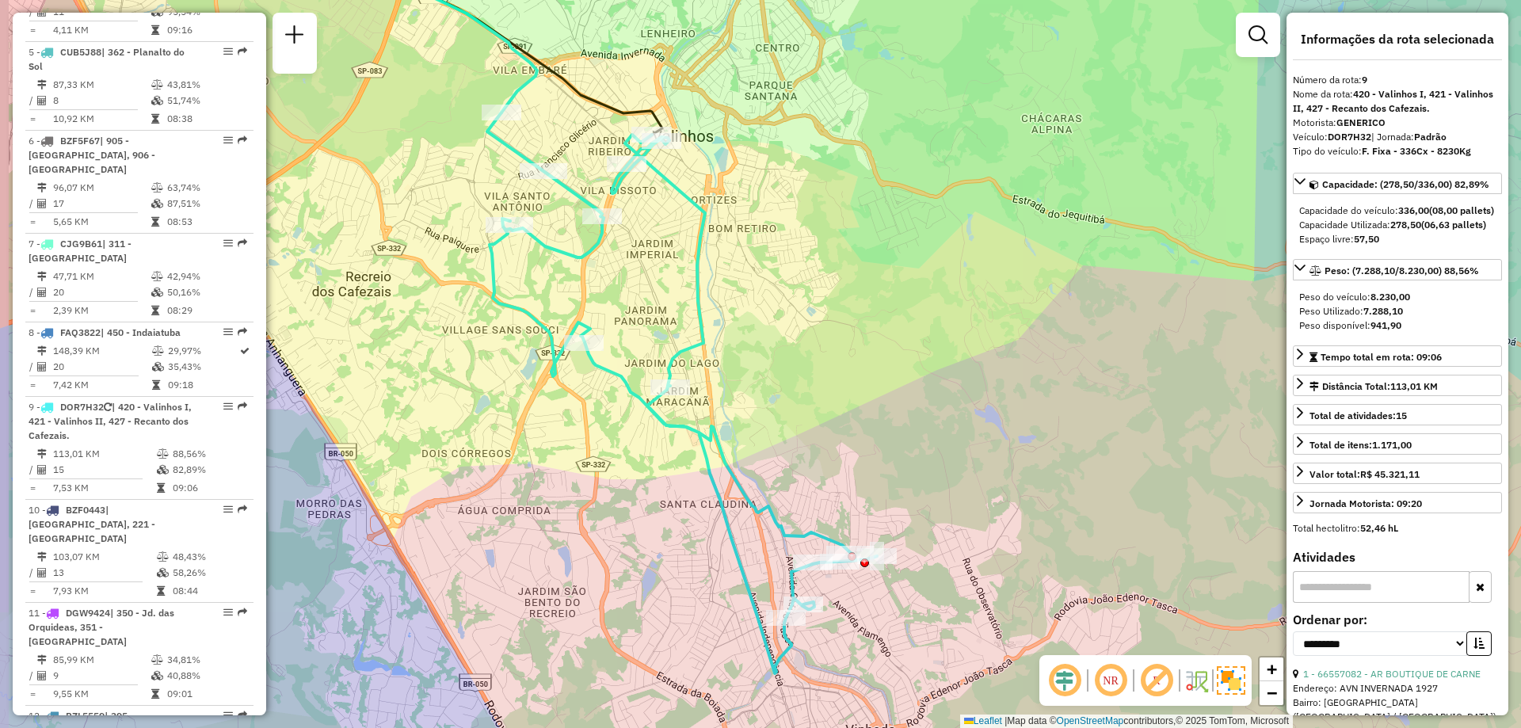
drag, startPoint x: 671, startPoint y: 380, endPoint x: 819, endPoint y: 394, distance: 148.8
click at [819, 394] on div "Janela de atendimento Grade de atendimento Capacidade Transportadoras Veículos …" at bounding box center [760, 364] width 1521 height 728
